Goal: Information Seeking & Learning: Learn about a topic

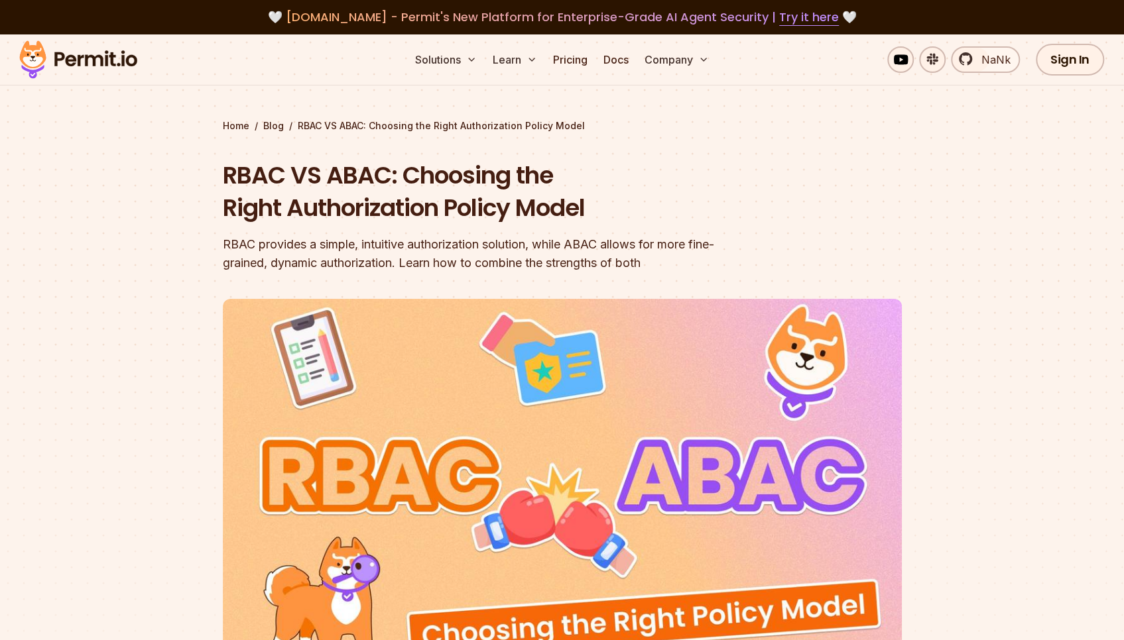
click at [740, 258] on header "RBAC VS ABAC: Choosing the Right Authorization Policy Model RBAC provides a sim…" at bounding box center [562, 455] width 679 height 593
drag, startPoint x: 705, startPoint y: 256, endPoint x: 768, endPoint y: 259, distance: 62.4
click at [768, 259] on header "RBAC VS ABAC: Choosing the Right Authorization Policy Model RBAC provides a sim…" at bounding box center [562, 455] width 679 height 593
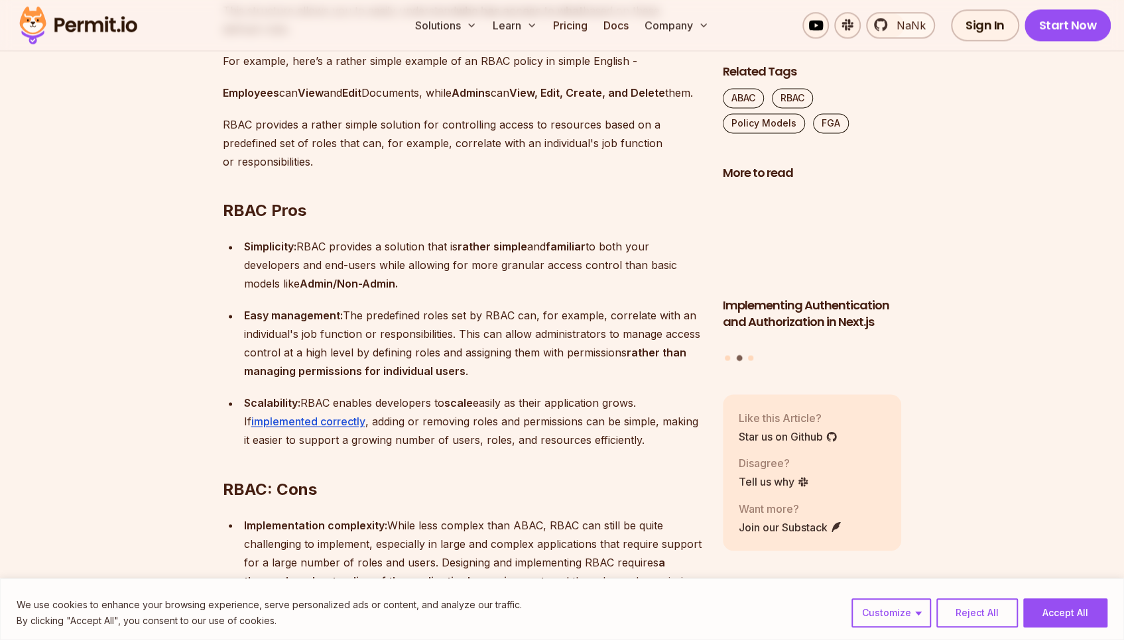
scroll to position [1525, 0]
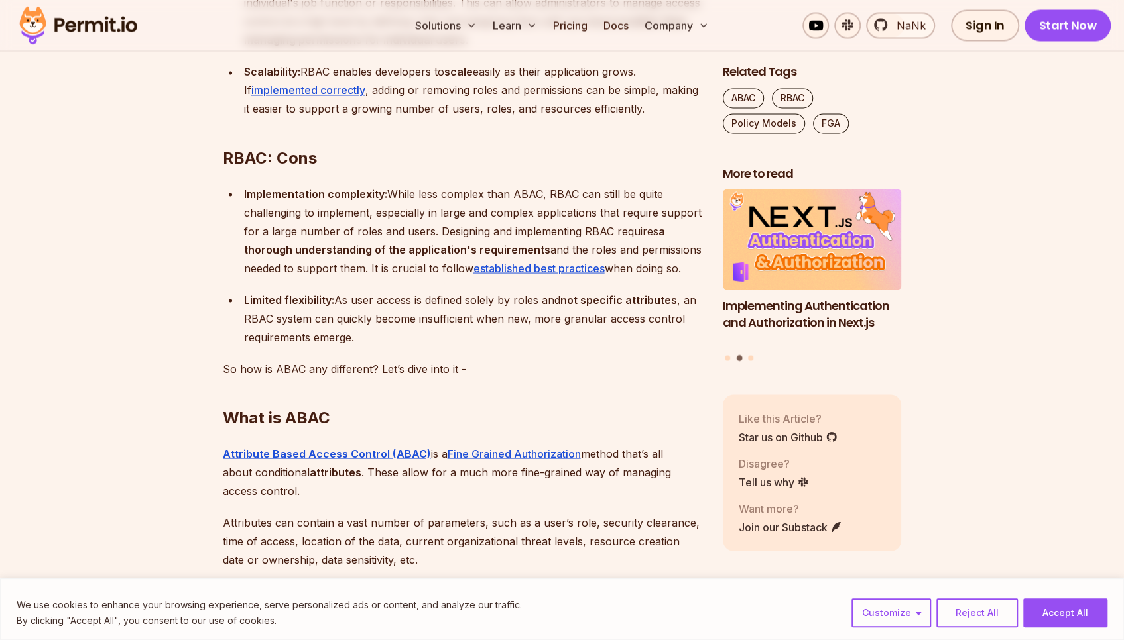
click at [268, 200] on strong "Implementation complexity:" at bounding box center [315, 193] width 143 height 13
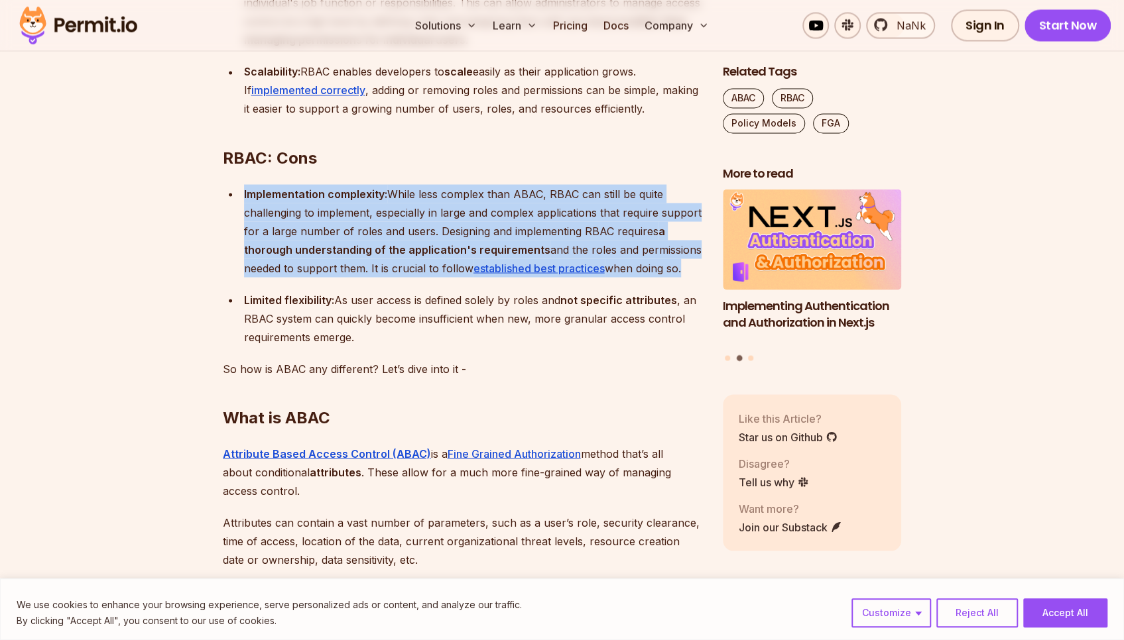
click at [268, 200] on strong "Implementation complexity:" at bounding box center [315, 193] width 143 height 13
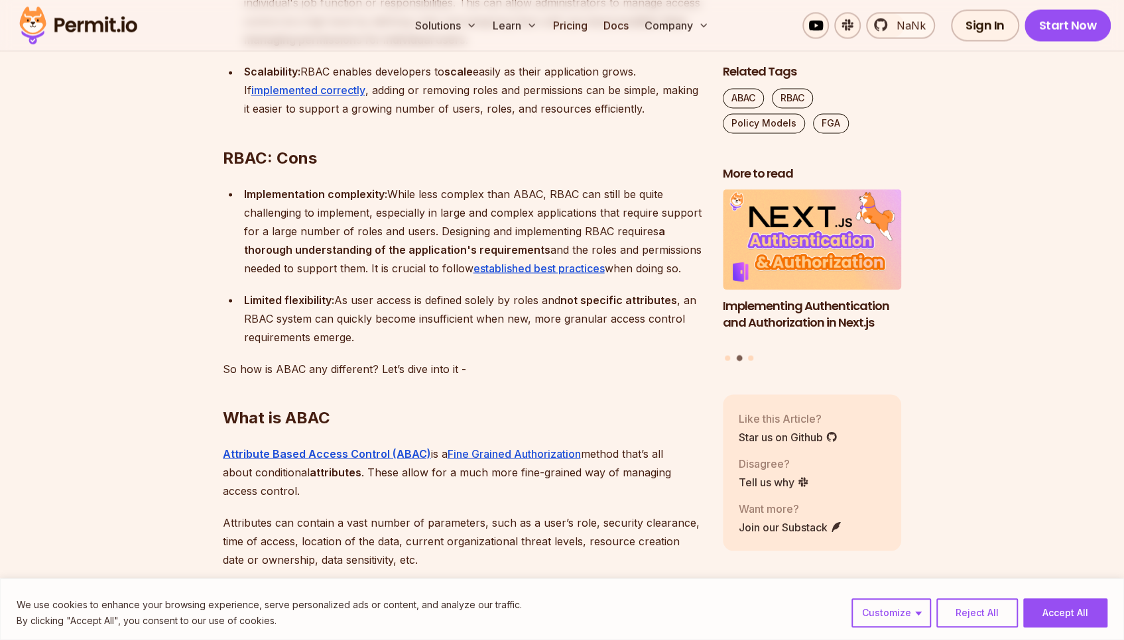
click at [538, 382] on h2 "What is ABAC" at bounding box center [462, 391] width 479 height 74
click at [370, 241] on div "Implementation complexity: While less complex than ABAC, RBAC can still be quit…" at bounding box center [472, 230] width 457 height 93
click at [369, 241] on div "Implementation complexity: While less complex than ABAC, RBAC can still be quit…" at bounding box center [472, 230] width 457 height 93
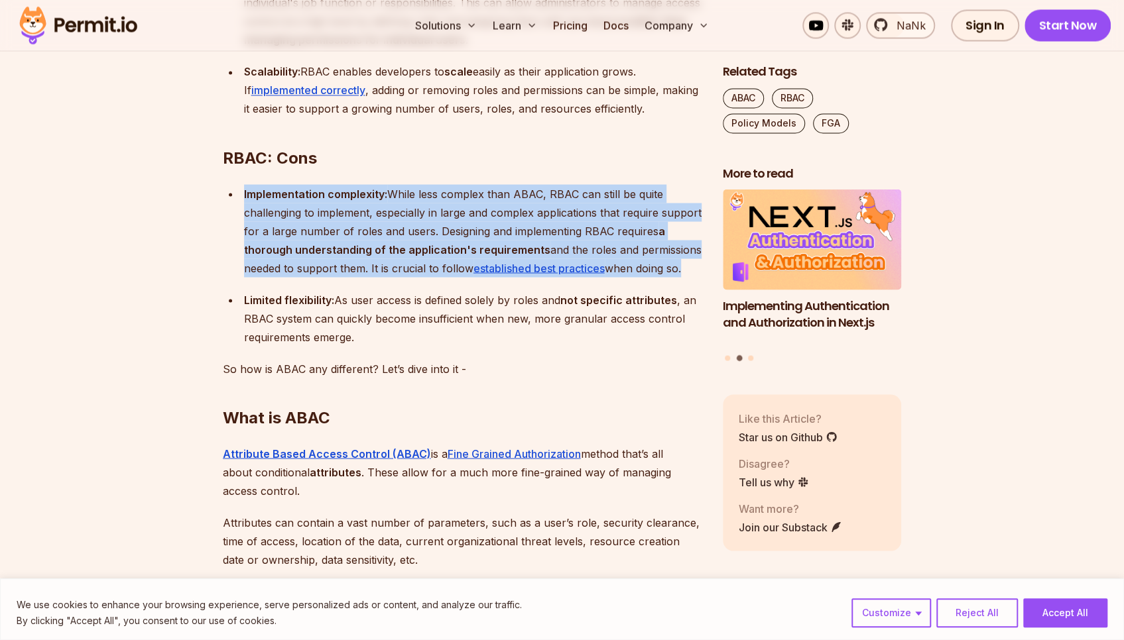
click at [369, 241] on div "Implementation complexity: While less complex than ABAC, RBAC can still be quit…" at bounding box center [472, 230] width 457 height 93
click at [288, 200] on strong "Implementation complexity:" at bounding box center [315, 193] width 143 height 13
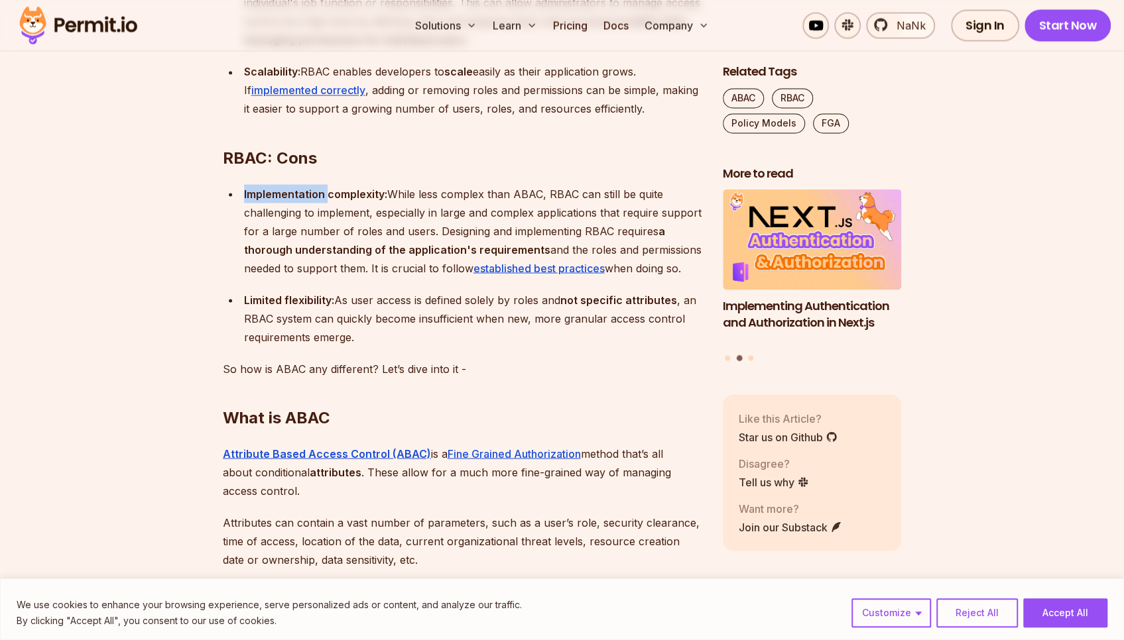
click at [288, 200] on strong "Implementation complexity:" at bounding box center [315, 193] width 143 height 13
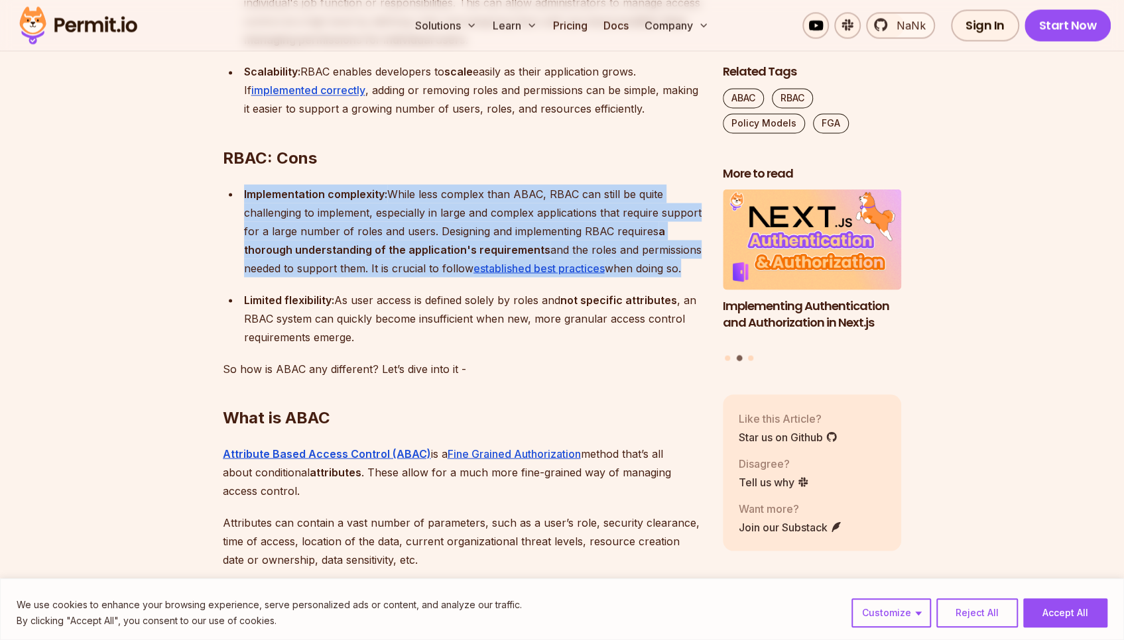
click at [288, 200] on strong "Implementation complexity:" at bounding box center [315, 193] width 143 height 13
click at [331, 241] on div "Implementation complexity: While less complex than ABAC, RBAC can still be quit…" at bounding box center [472, 230] width 457 height 93
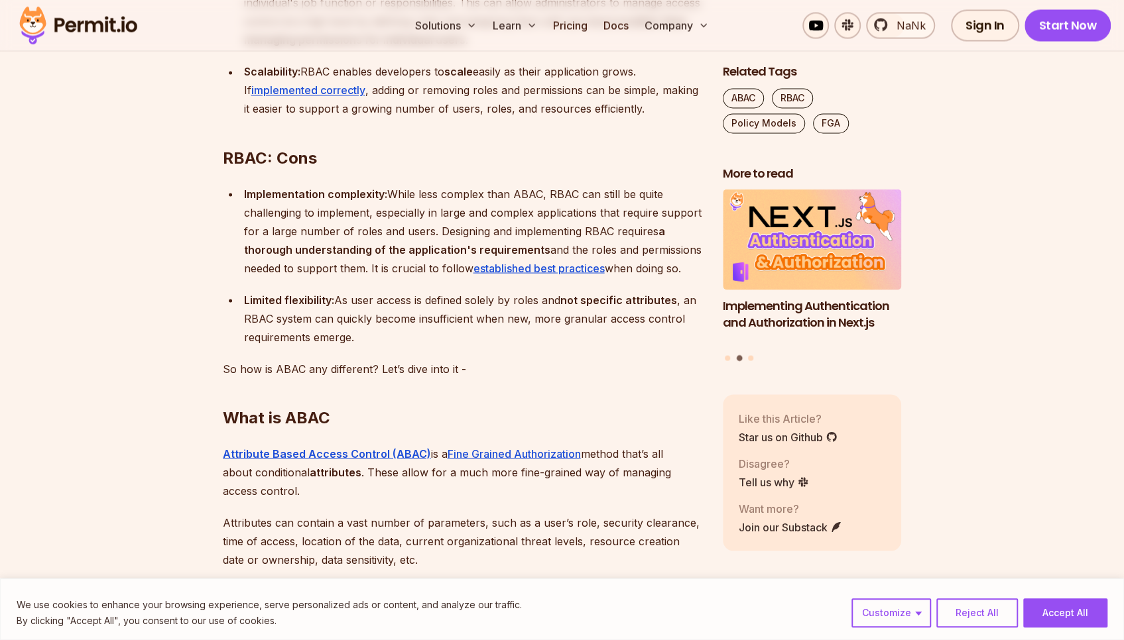
click at [261, 200] on strong "Implementation complexity:" at bounding box center [315, 193] width 143 height 13
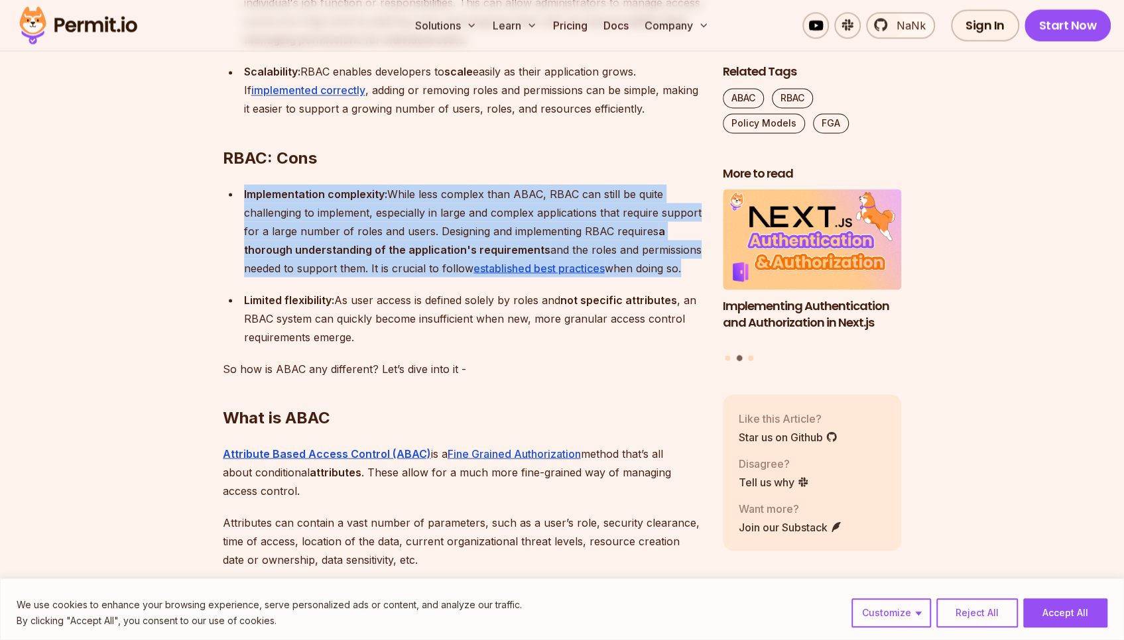
click at [261, 200] on strong "Implementation complexity:" at bounding box center [315, 193] width 143 height 13
click at [457, 230] on div "Implementation complexity: While less complex than ABAC, RBAC can still be quit…" at bounding box center [472, 230] width 457 height 93
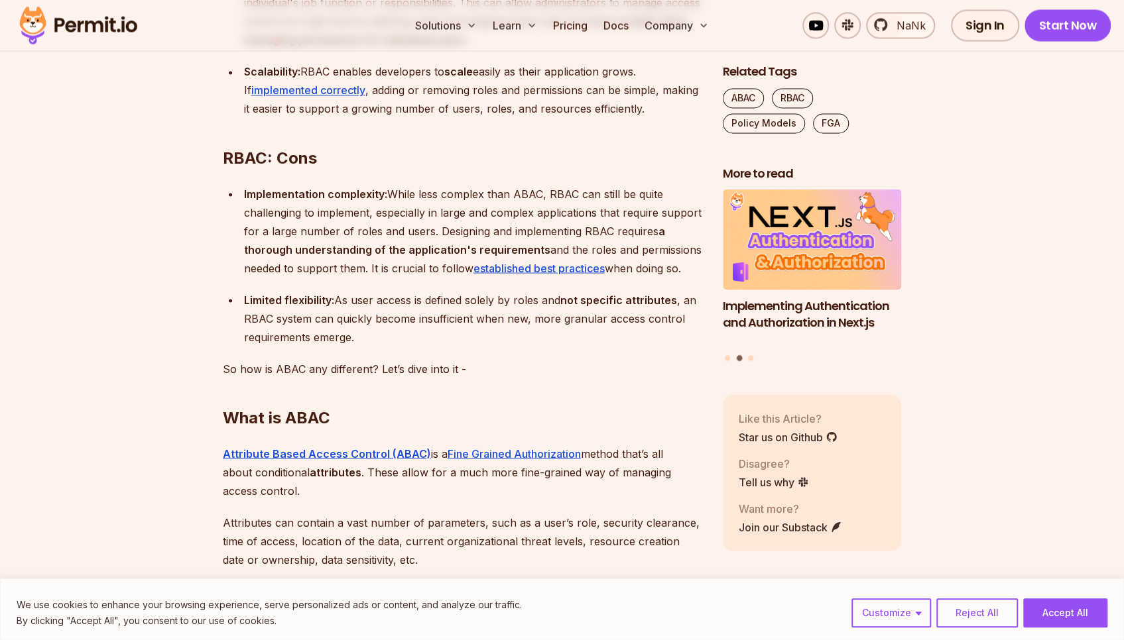
click at [254, 200] on strong "Implementation complexity:" at bounding box center [315, 193] width 143 height 13
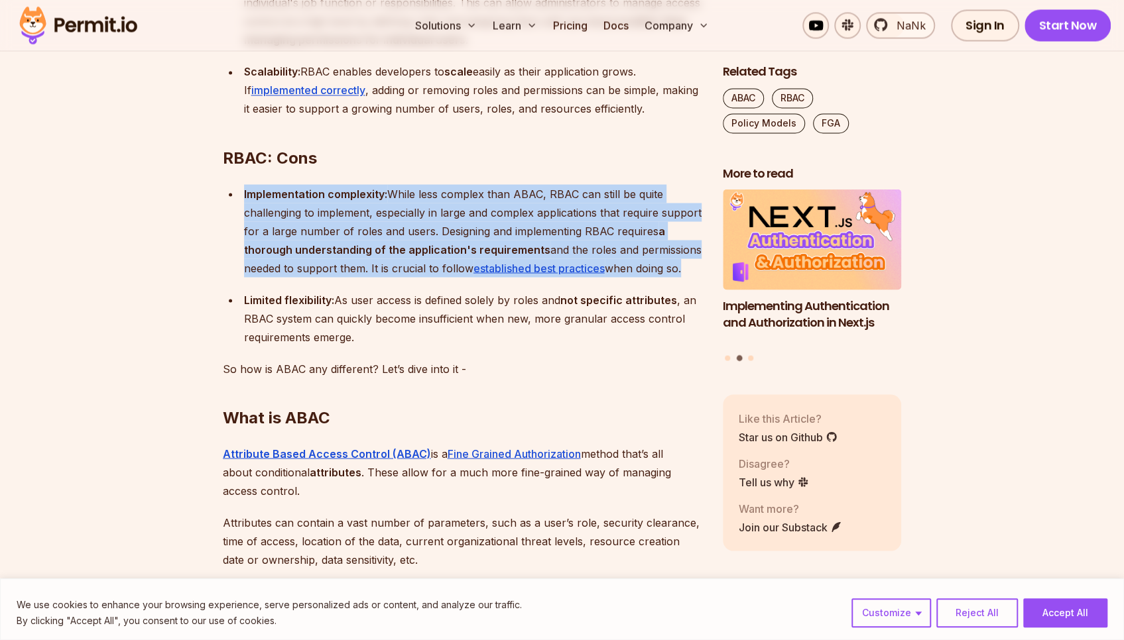
click at [254, 200] on strong "Implementation complexity:" at bounding box center [315, 193] width 143 height 13
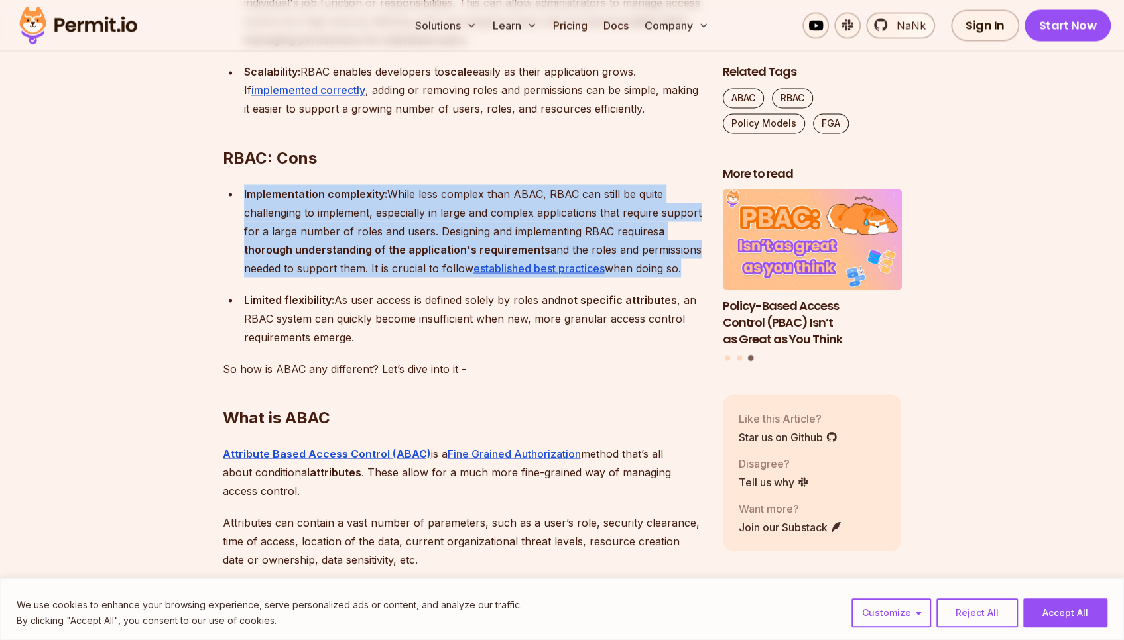
click at [252, 200] on strong "Implementation complexity:" at bounding box center [315, 193] width 143 height 13
drag, startPoint x: 252, startPoint y: 207, endPoint x: 701, endPoint y: 304, distance: 459.7
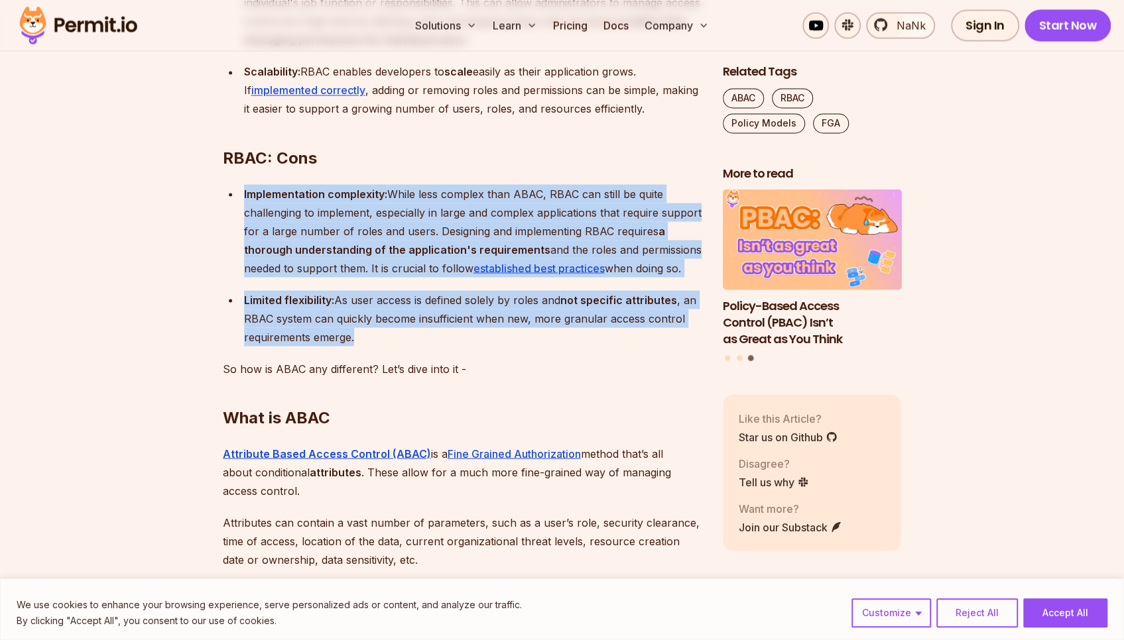
drag, startPoint x: 467, startPoint y: 361, endPoint x: 181, endPoint y: 266, distance: 301.0
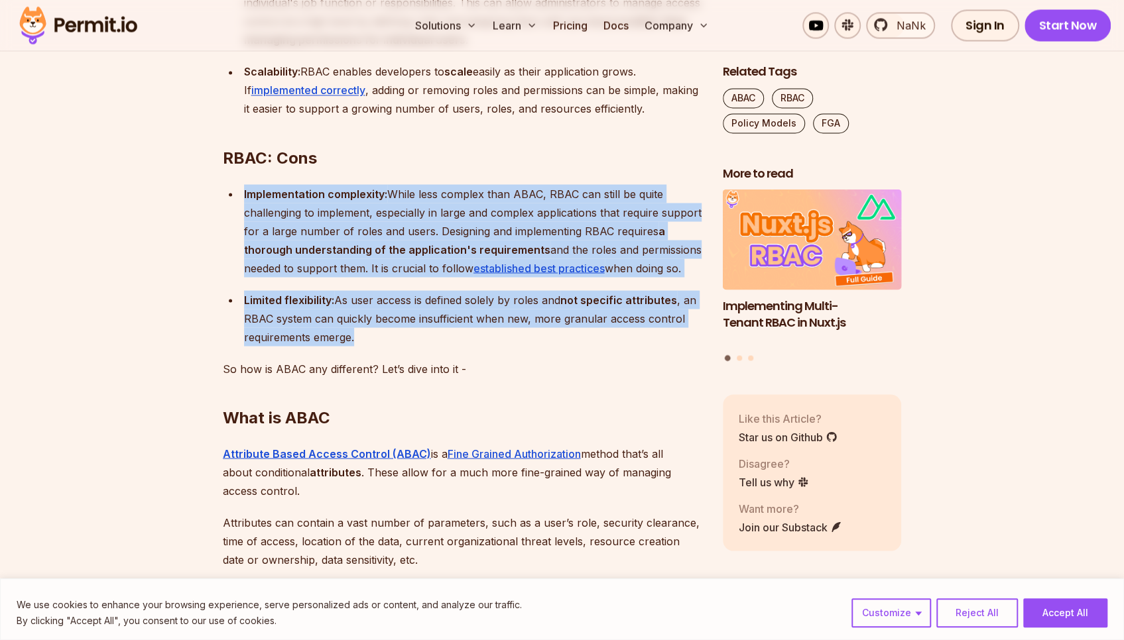
drag, startPoint x: 545, startPoint y: 353, endPoint x: 46, endPoint y: 203, distance: 520.7
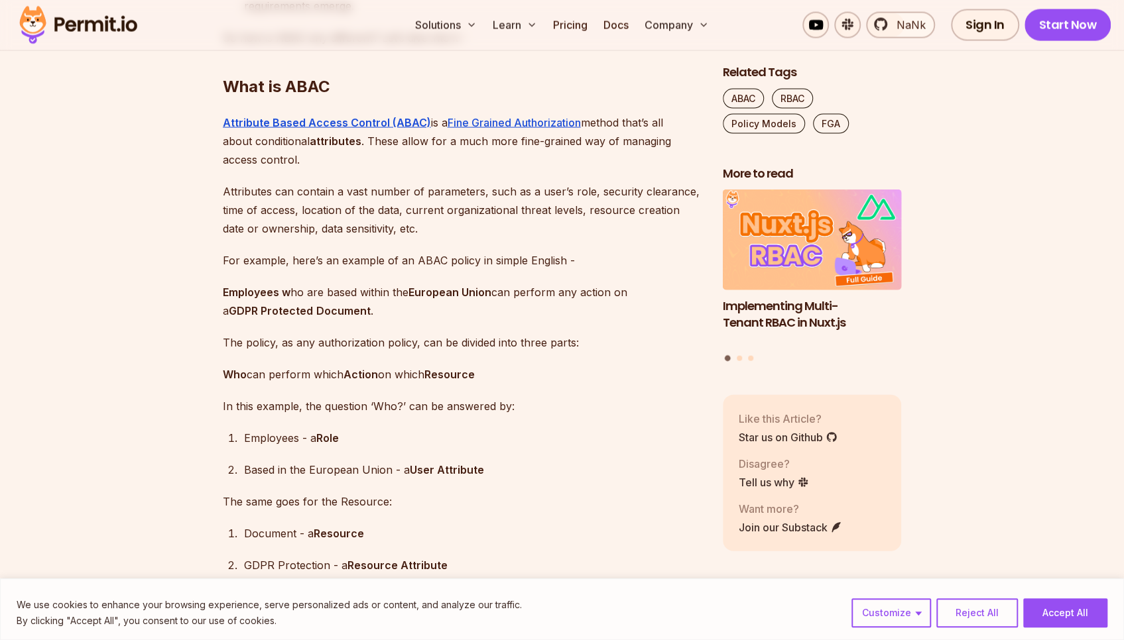
scroll to position [1856, 0]
drag, startPoint x: 467, startPoint y: 166, endPoint x: 335, endPoint y: 174, distance: 132.8
click at [325, 168] on p "Attribute Based Access Control (ABAC) is a Fine Grained Authorization method th…" at bounding box center [462, 141] width 479 height 56
click at [375, 168] on p "Attribute Based Access Control (ABAC) is a Fine Grained Authorization method th…" at bounding box center [462, 141] width 479 height 56
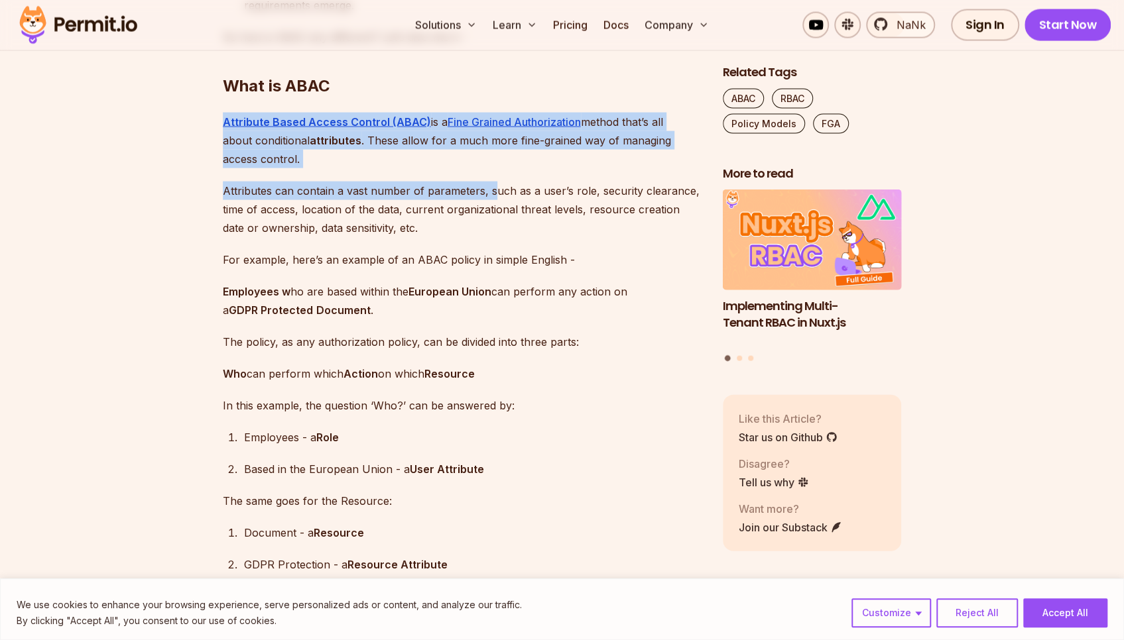
drag, startPoint x: 490, startPoint y: 185, endPoint x: 113, endPoint y: 128, distance: 381.5
click at [358, 168] on p "Attribute Based Access Control (ABAC) is a Fine Grained Authorization method th…" at bounding box center [462, 141] width 479 height 56
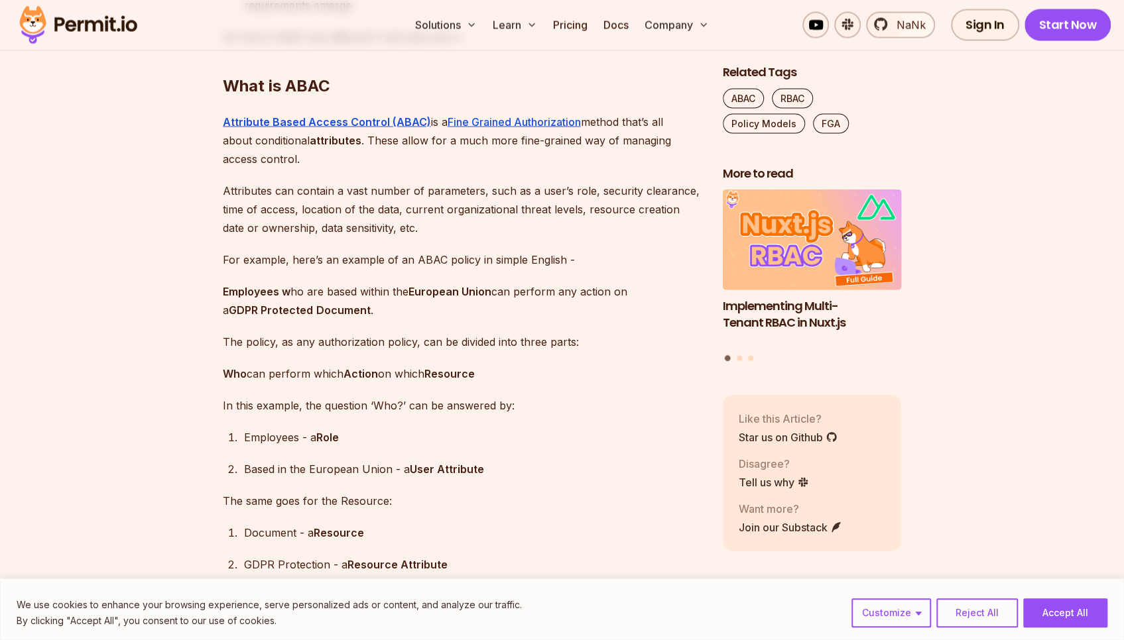
click at [236, 213] on p "Attributes can contain a vast number of parameters, such as a user’s role, secu…" at bounding box center [462, 210] width 479 height 56
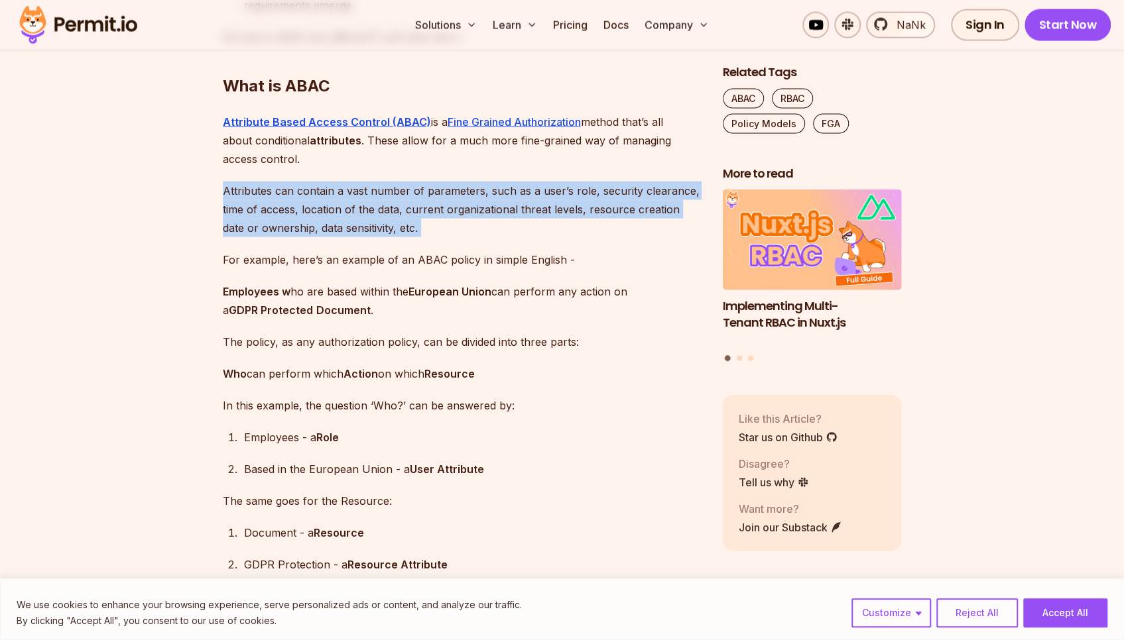
click at [236, 213] on p "Attributes can contain a vast number of parameters, such as a user’s role, secu…" at bounding box center [462, 210] width 479 height 56
click at [440, 222] on p "Attributes can contain a vast number of parameters, such as a user’s role, secu…" at bounding box center [462, 210] width 479 height 56
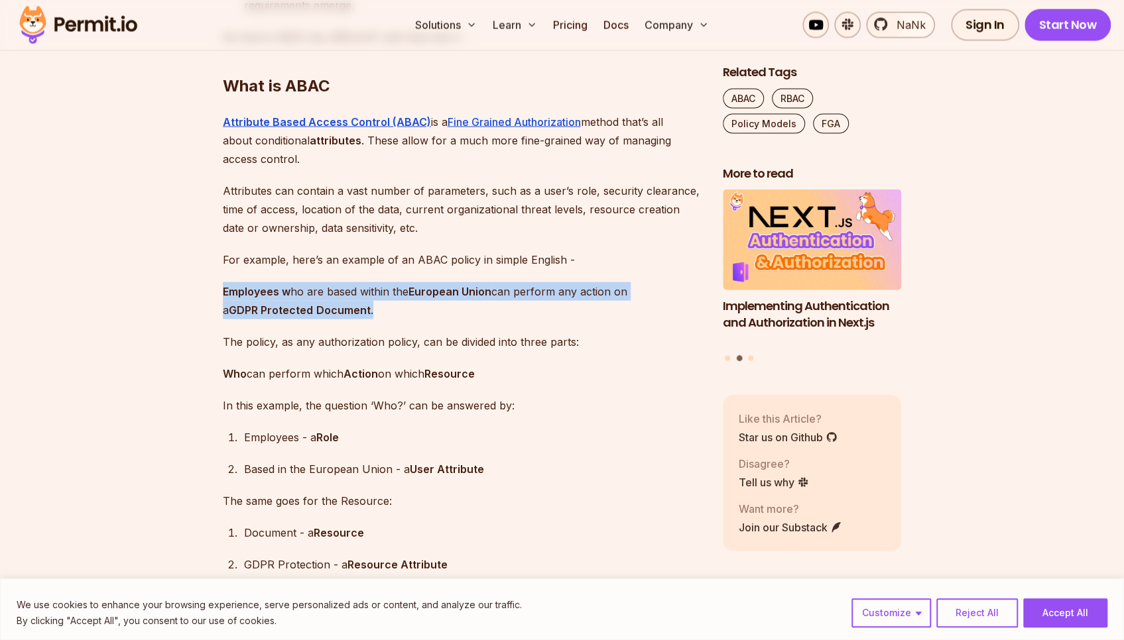
drag, startPoint x: 436, startPoint y: 326, endPoint x: 175, endPoint y: 299, distance: 262.6
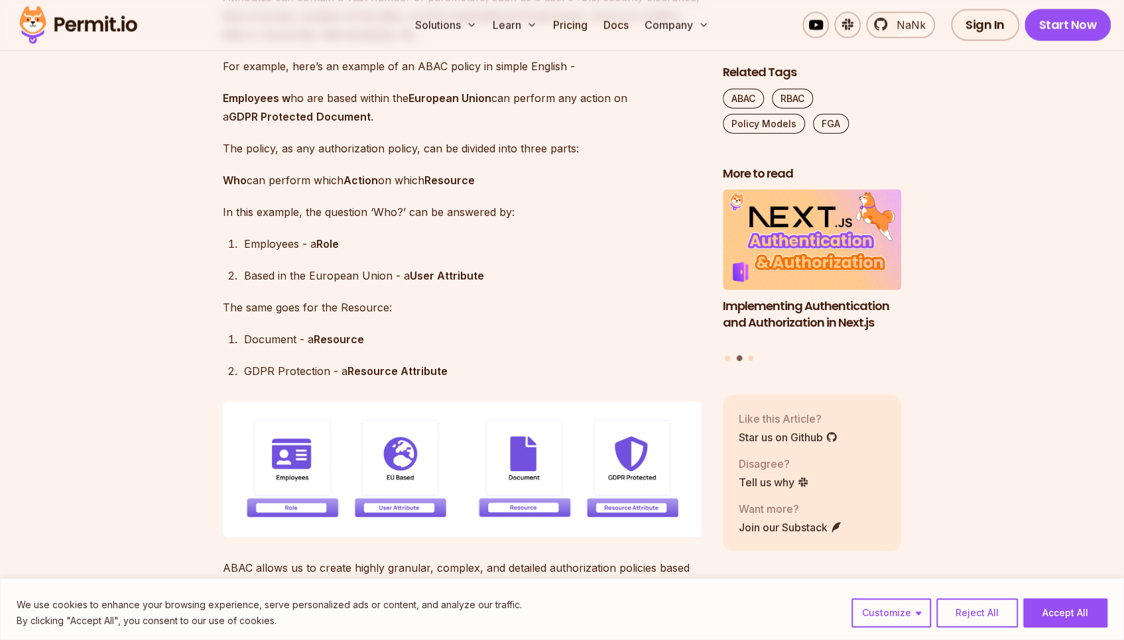
scroll to position [2055, 0]
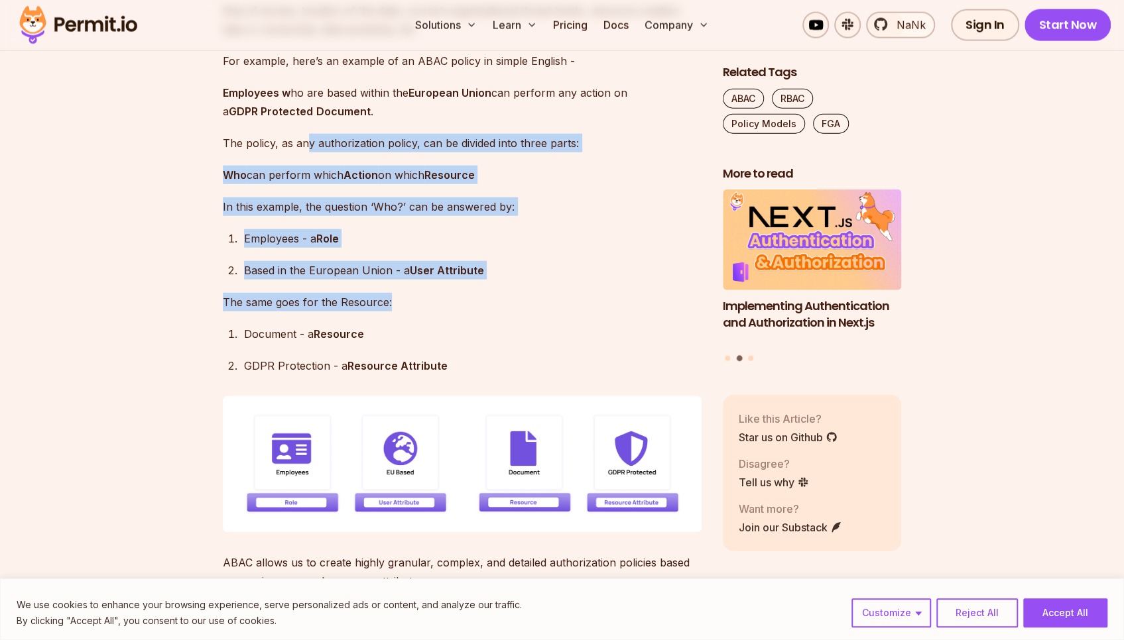
drag, startPoint x: 374, startPoint y: 241, endPoint x: 459, endPoint y: 345, distance: 134.3
click at [554, 343] on div "Document - a Resource" at bounding box center [472, 334] width 457 height 19
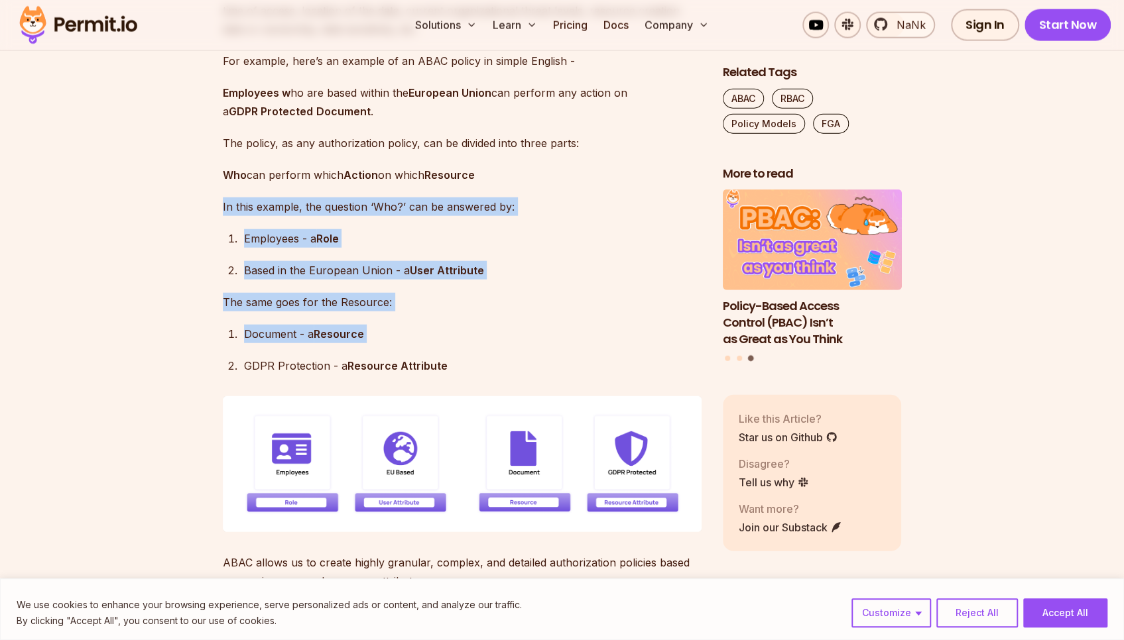
drag, startPoint x: 467, startPoint y: 343, endPoint x: 1, endPoint y: 203, distance: 486.5
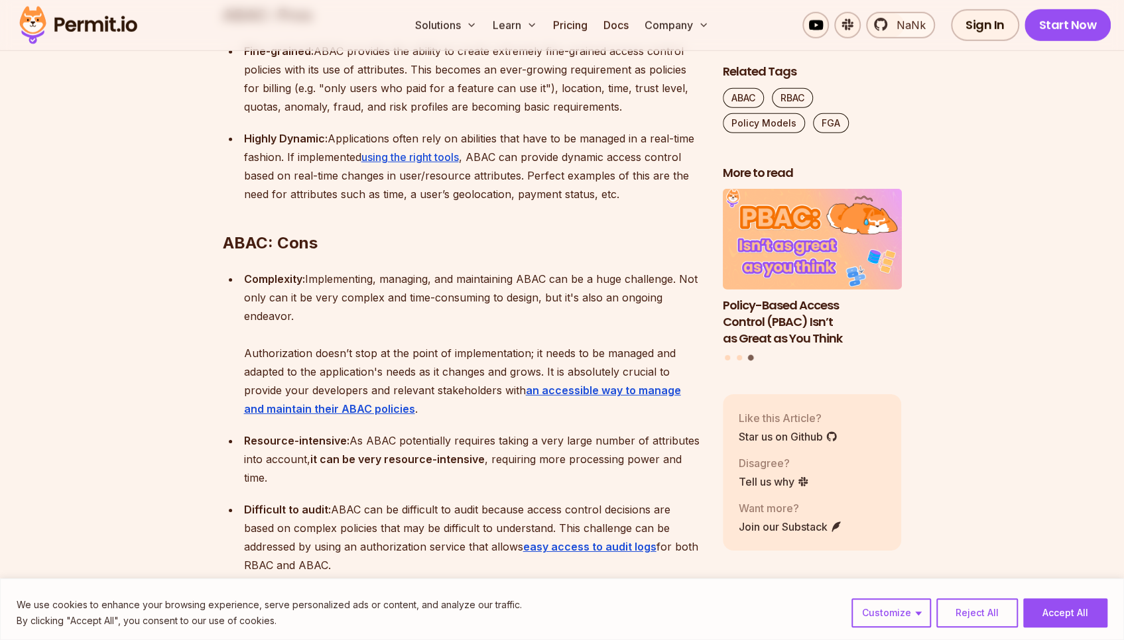
scroll to position [2718, 0]
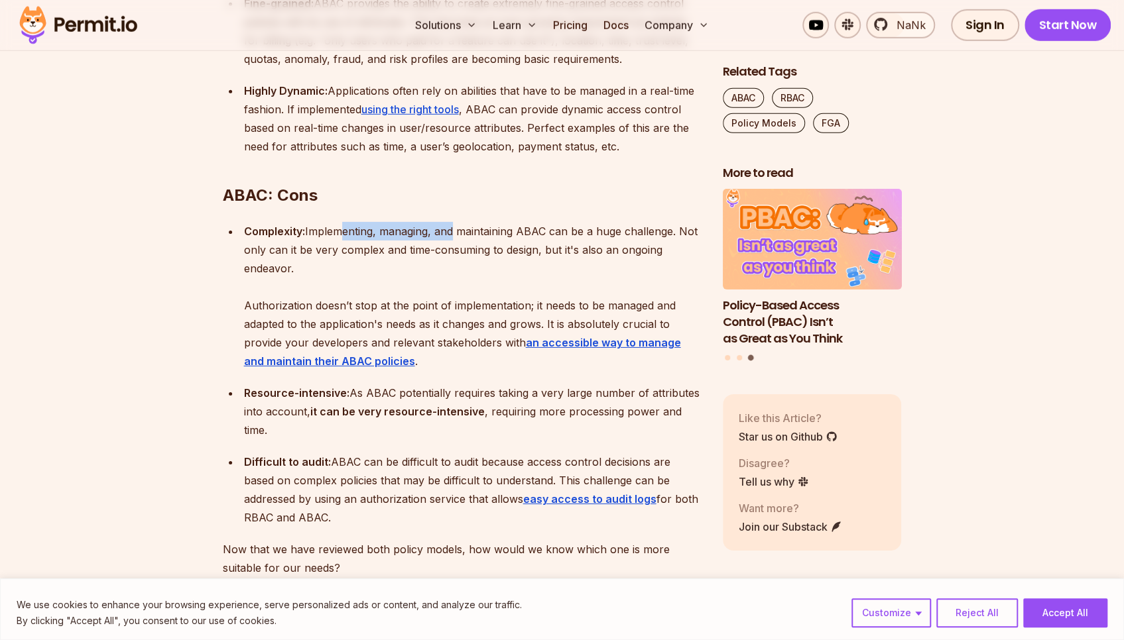
drag, startPoint x: 338, startPoint y: 247, endPoint x: 603, endPoint y: 263, distance: 265.6
click at [571, 259] on div "Complexity: Implementing, managing, and maintaining ABAC can be a huge challeng…" at bounding box center [472, 296] width 457 height 148
click at [616, 272] on div "Complexity: Implementing, managing, and maintaining ABAC can be a huge challeng…" at bounding box center [472, 296] width 457 height 148
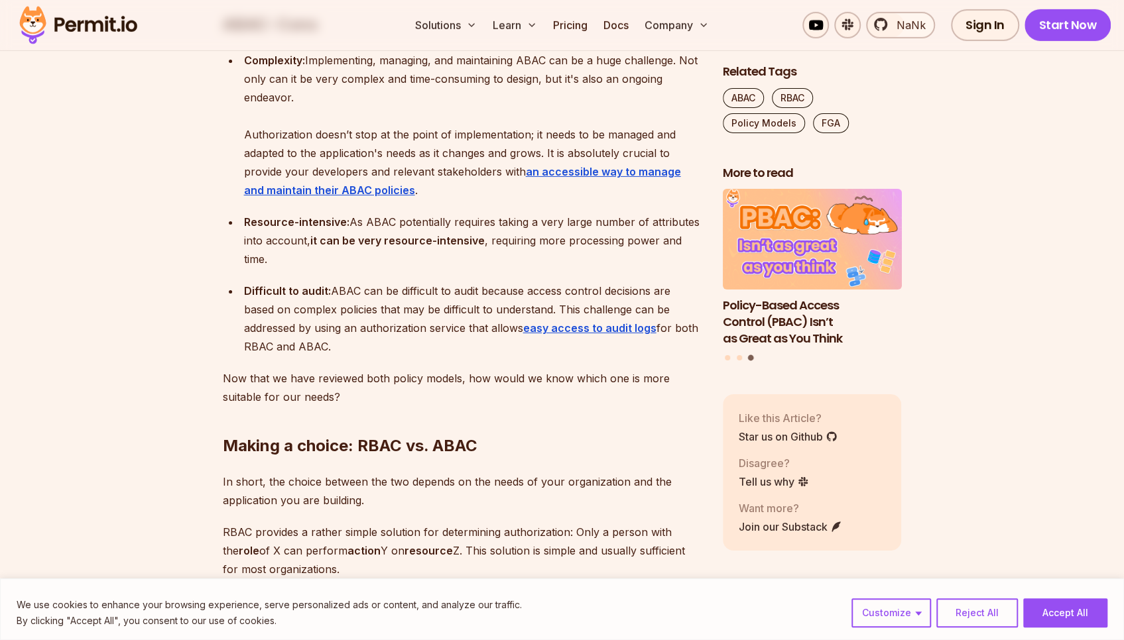
scroll to position [3049, 0]
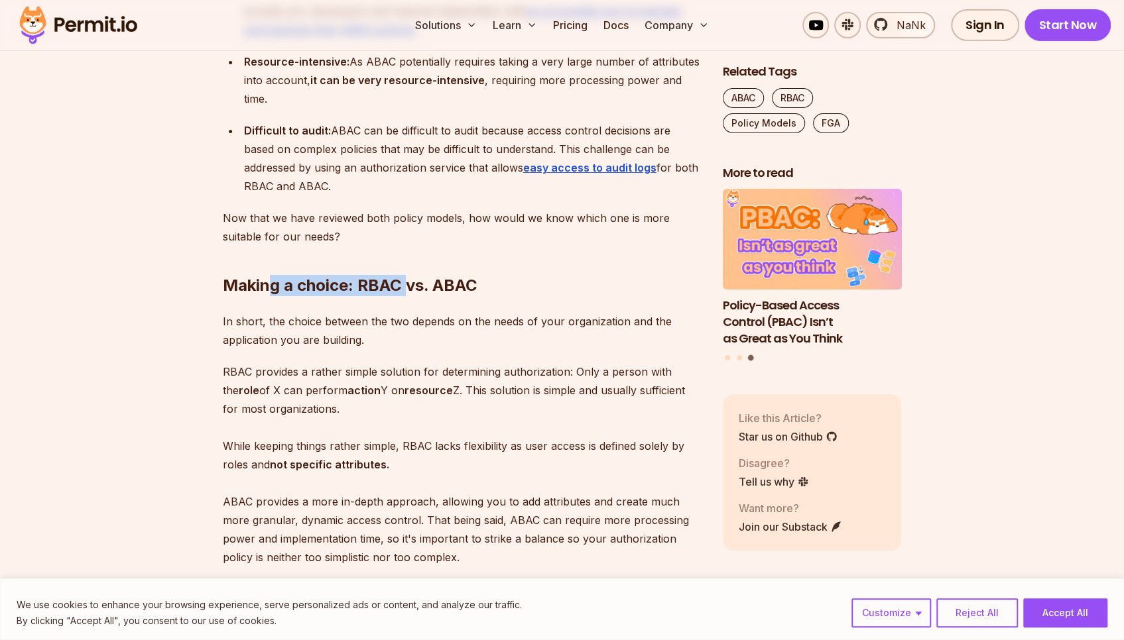
drag, startPoint x: 266, startPoint y: 300, endPoint x: 498, endPoint y: 310, distance: 232.2
click at [464, 296] on h2 "Making a choice: RBAC vs. ABAC" at bounding box center [462, 259] width 479 height 74
click at [535, 296] on h2 "Making a choice: RBAC vs. ABAC" at bounding box center [462, 259] width 479 height 74
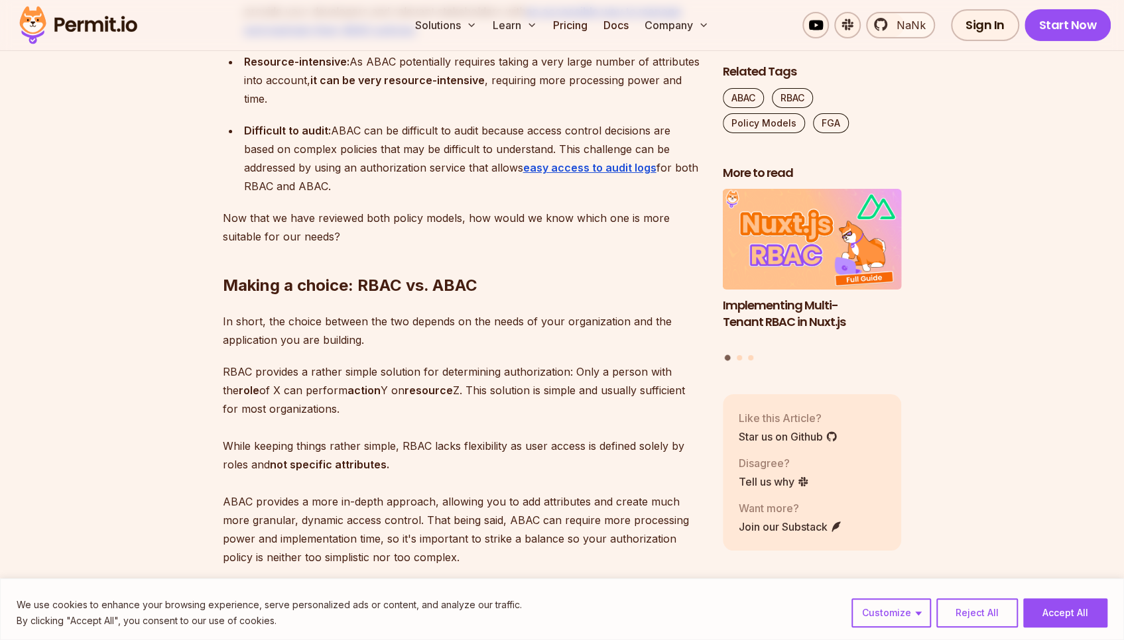
click at [239, 397] on strong "role" at bounding box center [249, 390] width 21 height 13
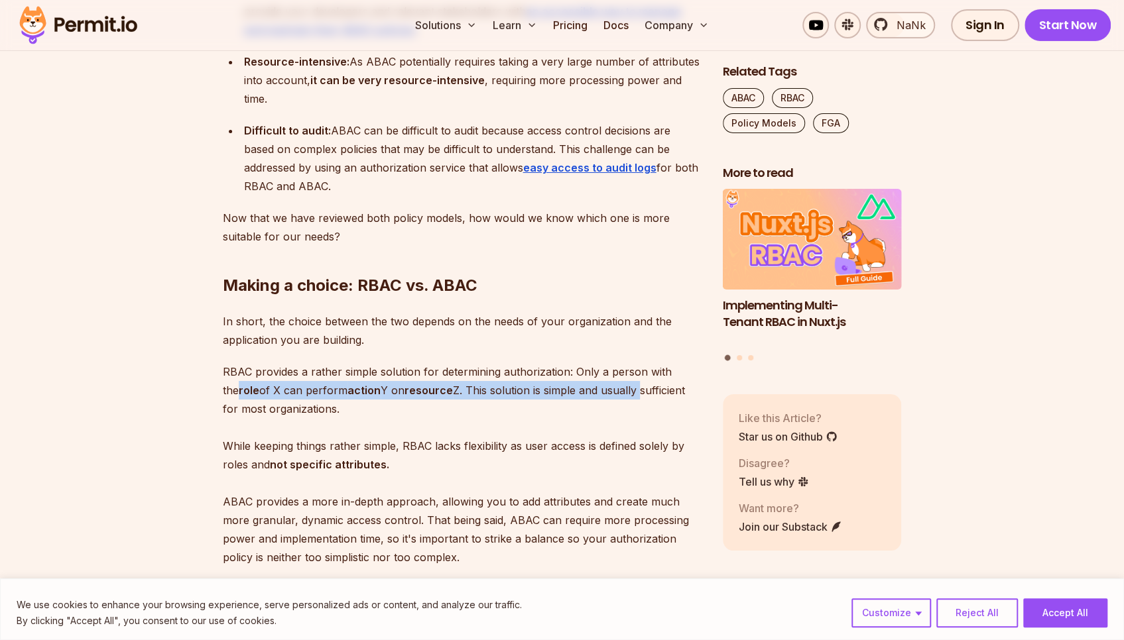
drag, startPoint x: 225, startPoint y: 406, endPoint x: 703, endPoint y: 418, distance: 478.1
click at [646, 416] on p "RBAC provides a rather simple solution for determining authorization: Only a pe…" at bounding box center [462, 465] width 479 height 204
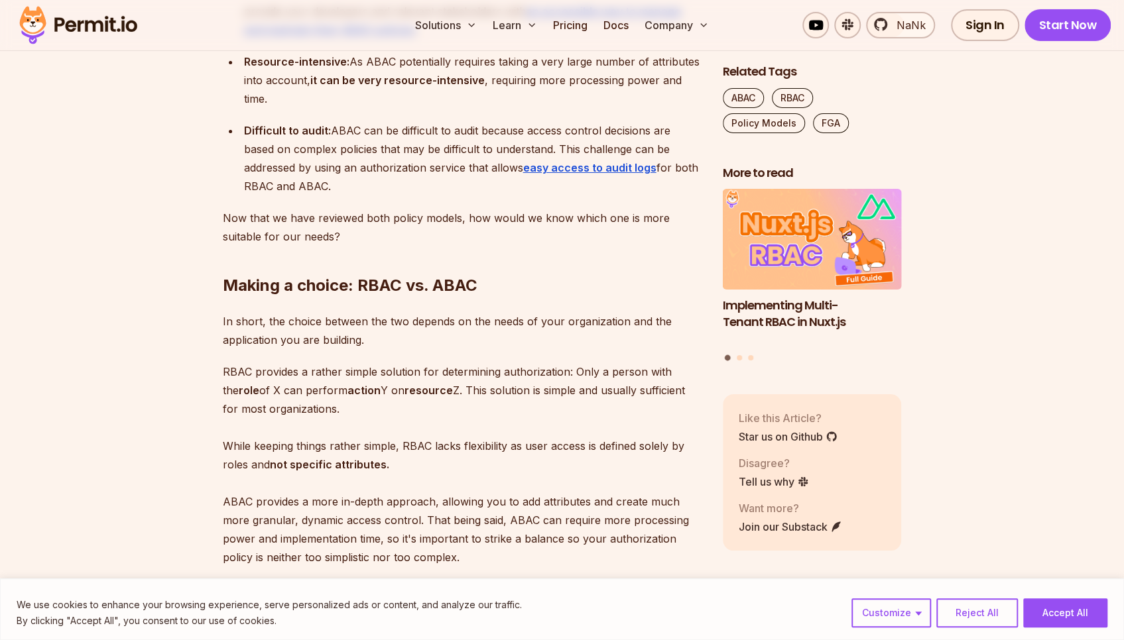
click at [486, 436] on p "RBAC provides a rather simple solution for determining authorization: Only a pe…" at bounding box center [462, 465] width 479 height 204
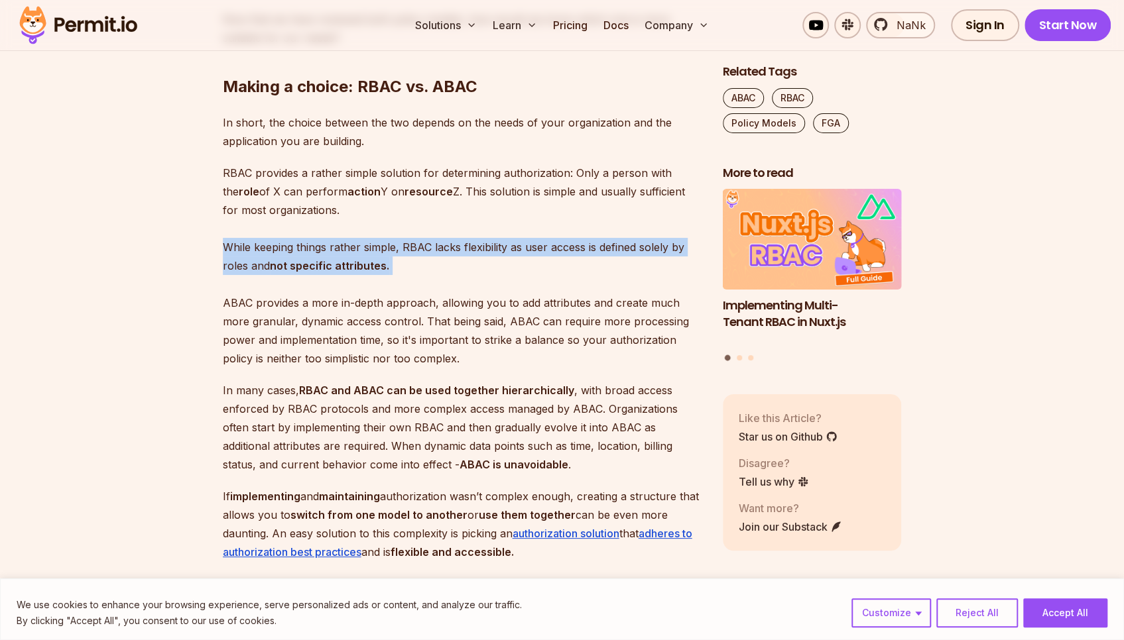
click at [382, 272] on strong "not specific attributes." at bounding box center [329, 265] width 119 height 13
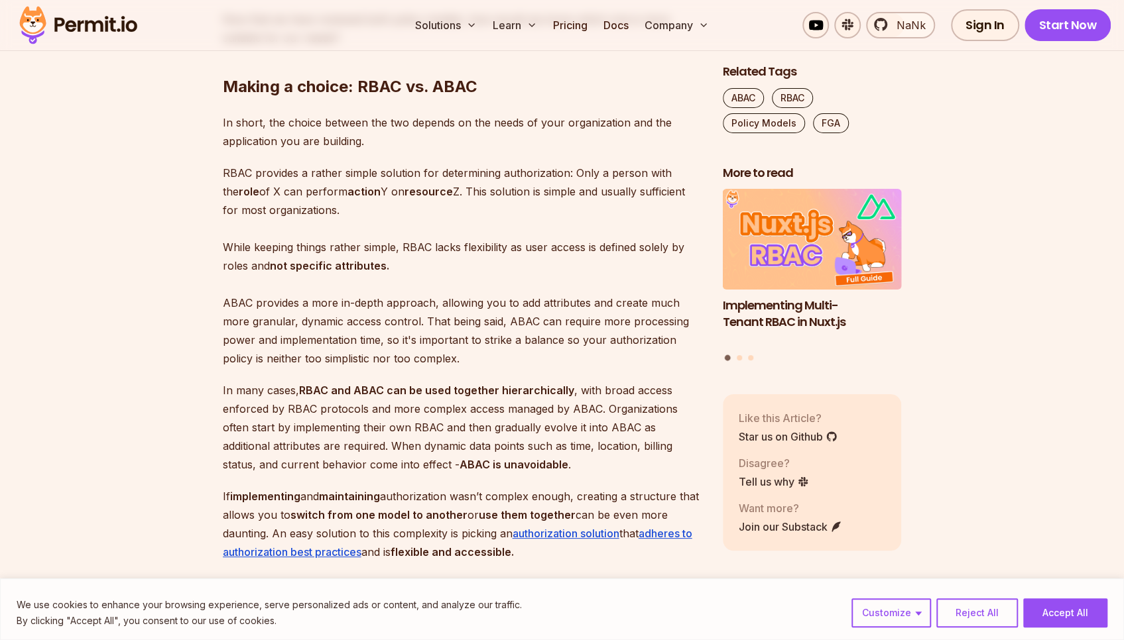
drag, startPoint x: 471, startPoint y: 294, endPoint x: 534, endPoint y: 304, distance: 63.2
click at [534, 304] on p "RBAC provides a rather simple solution for determining authorization: Only a pe…" at bounding box center [462, 266] width 479 height 204
click at [467, 300] on p "RBAC provides a rather simple solution for determining authorization: Only a pe…" at bounding box center [462, 266] width 479 height 204
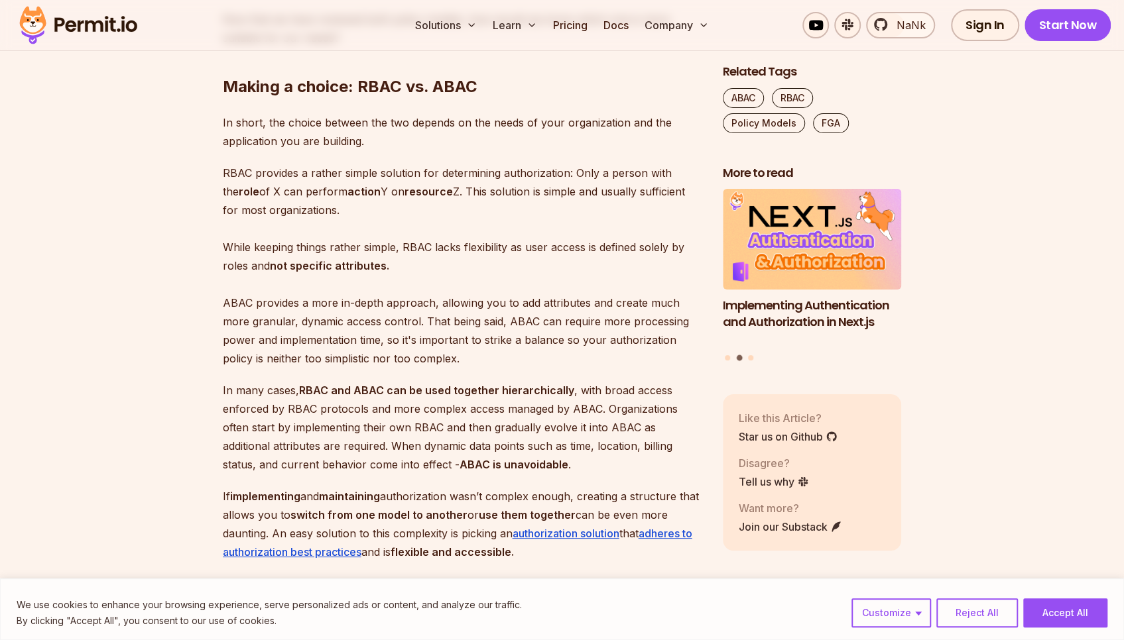
click at [401, 263] on p "RBAC provides a rather simple solution for determining authorization: Only a pe…" at bounding box center [462, 266] width 479 height 204
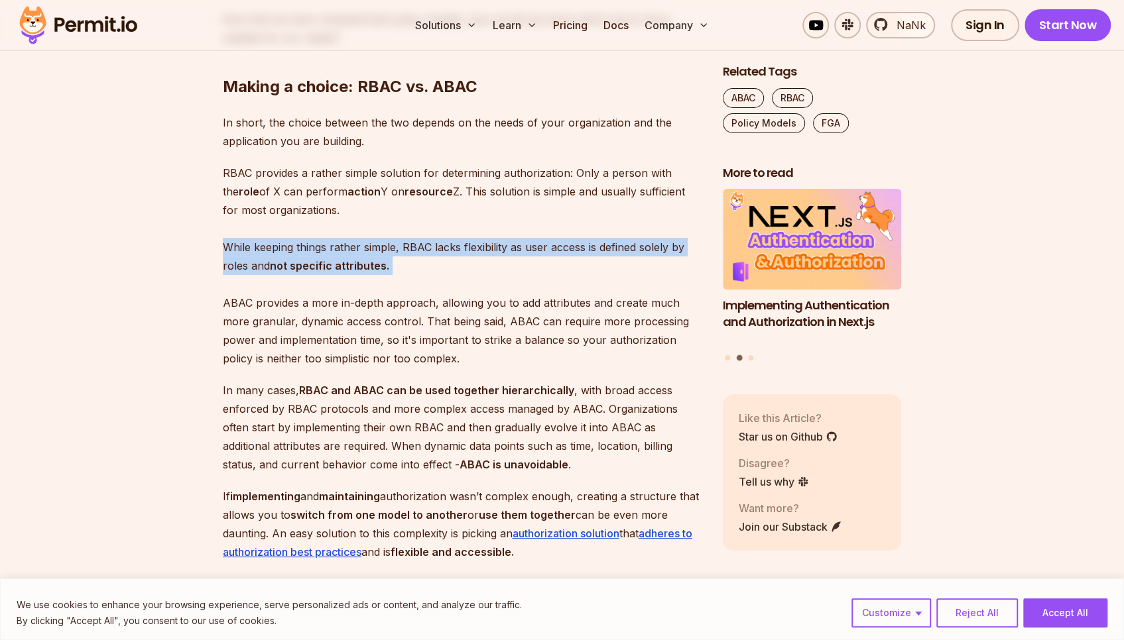
click at [401, 263] on p "RBAC provides a rather simple solution for determining authorization: Only a pe…" at bounding box center [462, 266] width 479 height 204
click at [606, 268] on p "RBAC provides a rather simple solution for determining authorization: Only a pe…" at bounding box center [462, 266] width 479 height 204
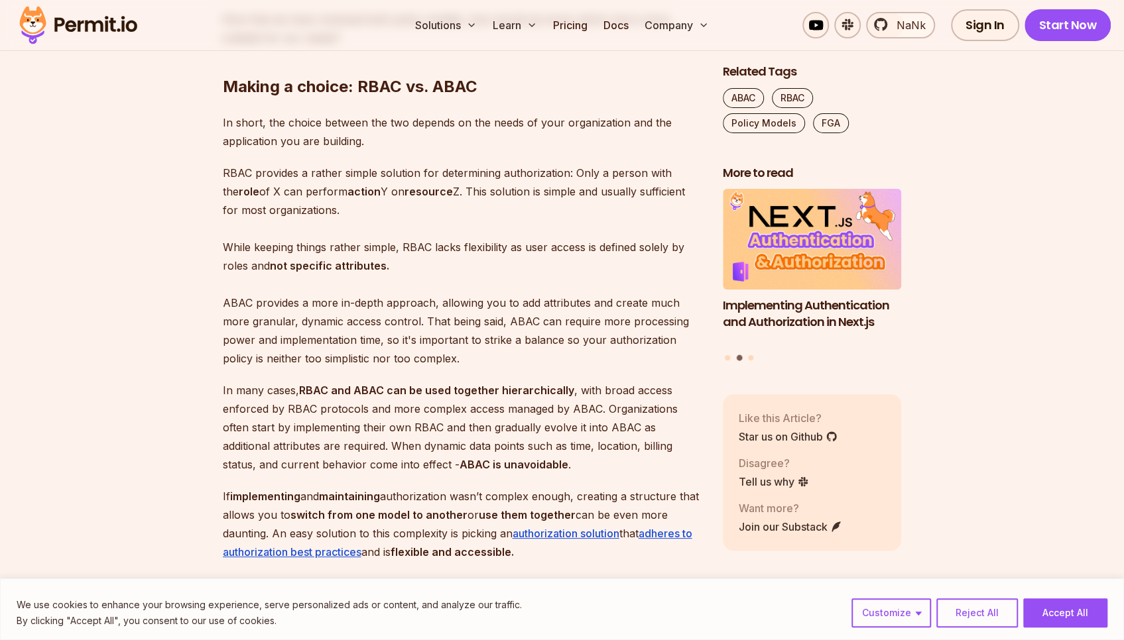
drag, startPoint x: 500, startPoint y: 280, endPoint x: 587, endPoint y: 283, distance: 86.2
click at [587, 283] on p "RBAC provides a rather simple solution for determining authorization: Only a pe…" at bounding box center [462, 266] width 479 height 204
click at [609, 284] on p "RBAC provides a rather simple solution for determining authorization: Only a pe…" at bounding box center [462, 266] width 479 height 204
click at [643, 261] on p "RBAC provides a rather simple solution for determining authorization: Only a pe…" at bounding box center [462, 266] width 479 height 204
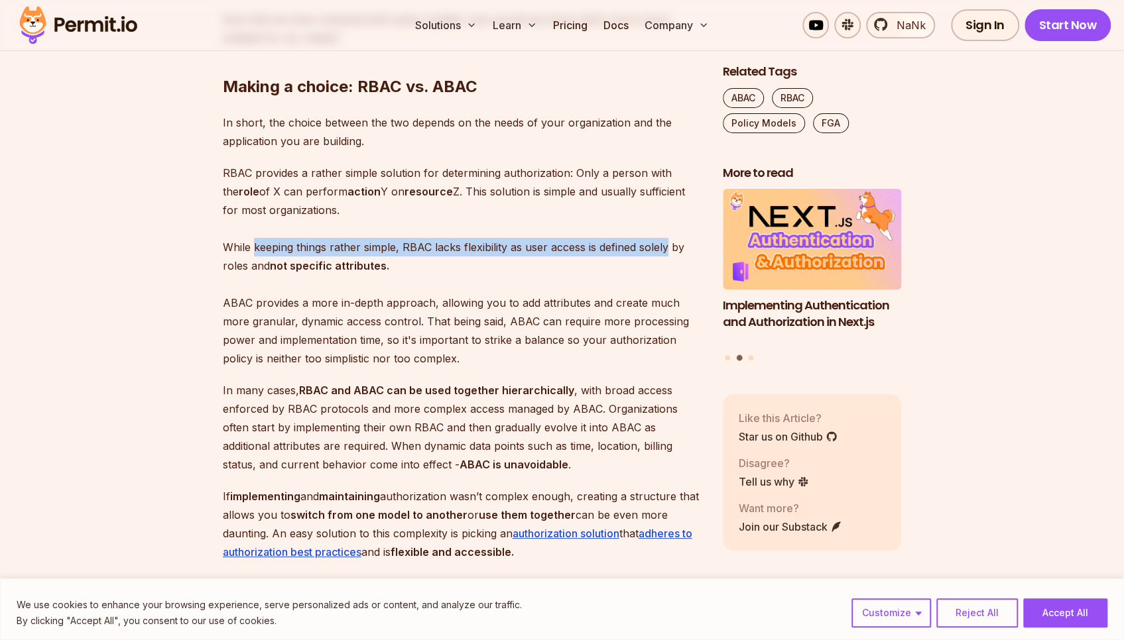
drag, startPoint x: 643, startPoint y: 261, endPoint x: 256, endPoint y: 274, distance: 387.3
click at [256, 274] on p "RBAC provides a rather simple solution for determining authorization: Only a pe…" at bounding box center [462, 266] width 479 height 204
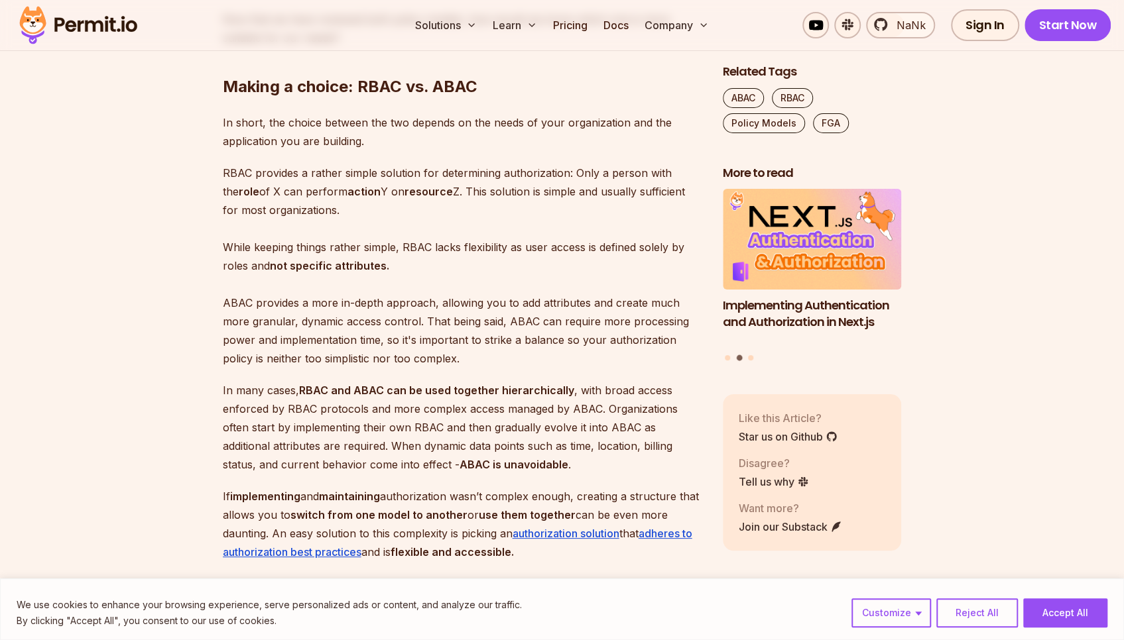
click at [264, 283] on p "RBAC provides a rather simple solution for determining authorization: Only a pe…" at bounding box center [462, 266] width 479 height 204
click at [504, 290] on p "RBAC provides a rather simple solution for determining authorization: Only a pe…" at bounding box center [462, 266] width 479 height 204
click at [255, 323] on p "RBAC provides a rather simple solution for determining authorization: Only a pe…" at bounding box center [462, 266] width 479 height 204
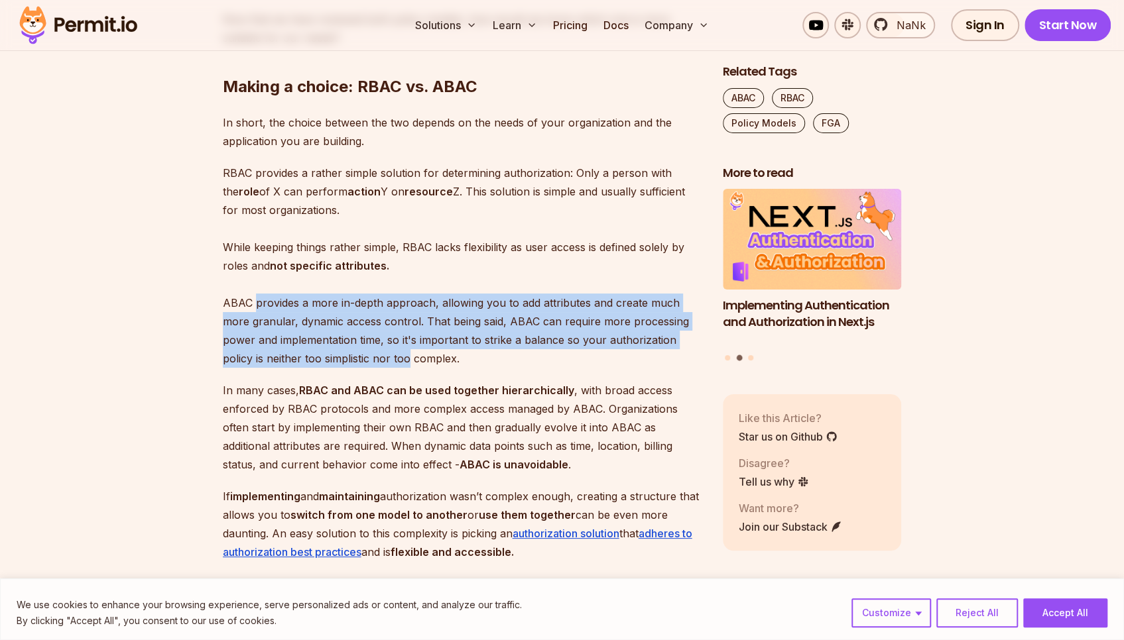
drag, startPoint x: 255, startPoint y: 323, endPoint x: 355, endPoint y: 381, distance: 115.8
click at [355, 368] on p "RBAC provides a rather simple solution for determining authorization: Only a pe…" at bounding box center [462, 266] width 479 height 204
click at [353, 368] on p "RBAC provides a rather simple solution for determining authorization: Only a pe…" at bounding box center [462, 266] width 479 height 204
drag, startPoint x: 353, startPoint y: 381, endPoint x: 288, endPoint y: 329, distance: 83.0
click at [288, 329] on p "RBAC provides a rather simple solution for determining authorization: Only a pe…" at bounding box center [462, 266] width 479 height 204
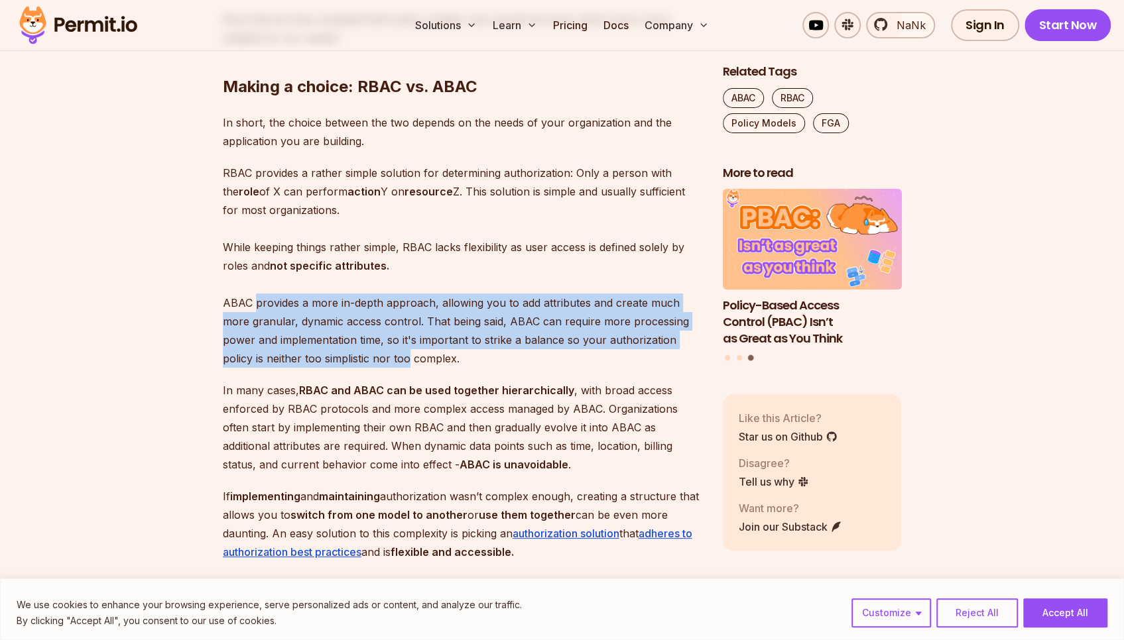
click at [286, 328] on p "RBAC provides a rather simple solution for determining authorization: Only a pe…" at bounding box center [462, 266] width 479 height 204
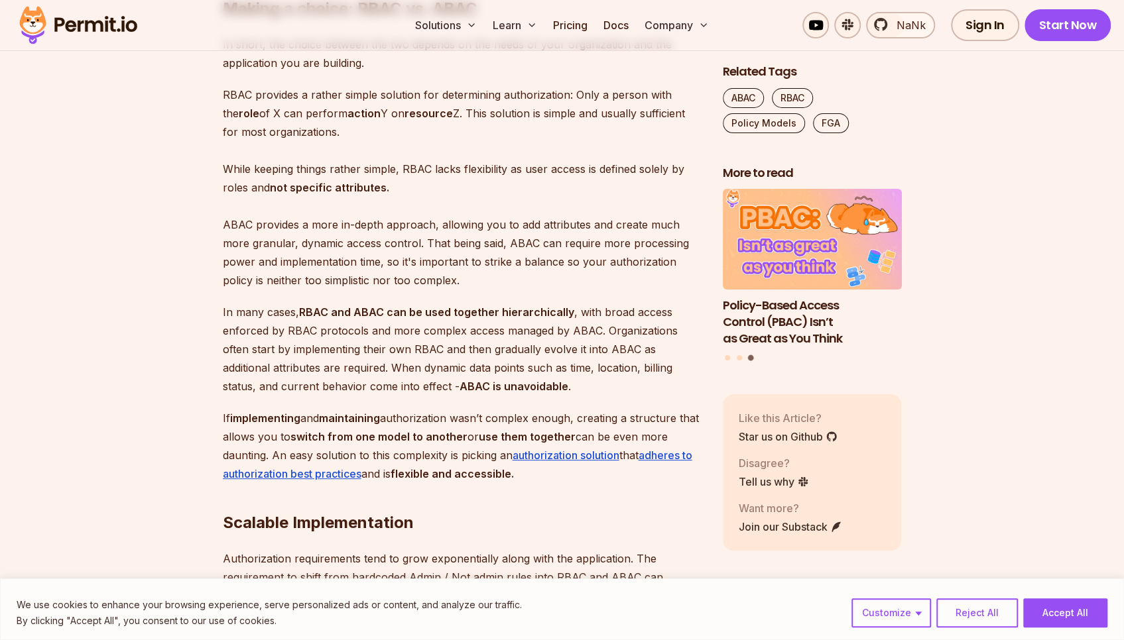
scroll to position [3447, 0]
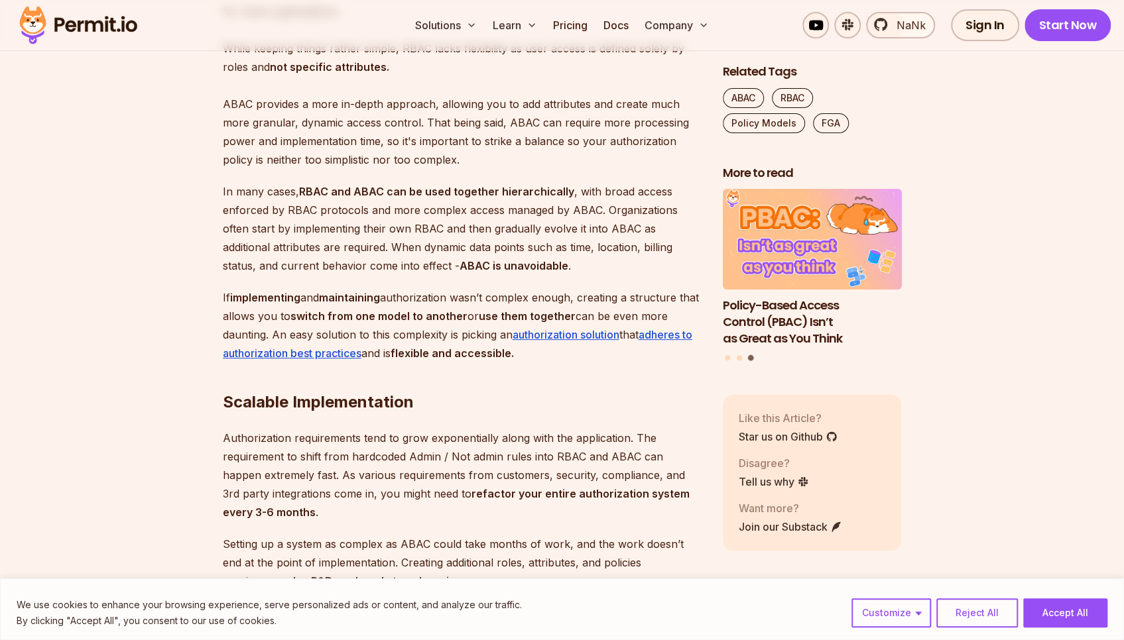
click at [249, 205] on p "In many cases, RBAC and ABAC can be used together hierarchically , with broad a…" at bounding box center [462, 228] width 479 height 93
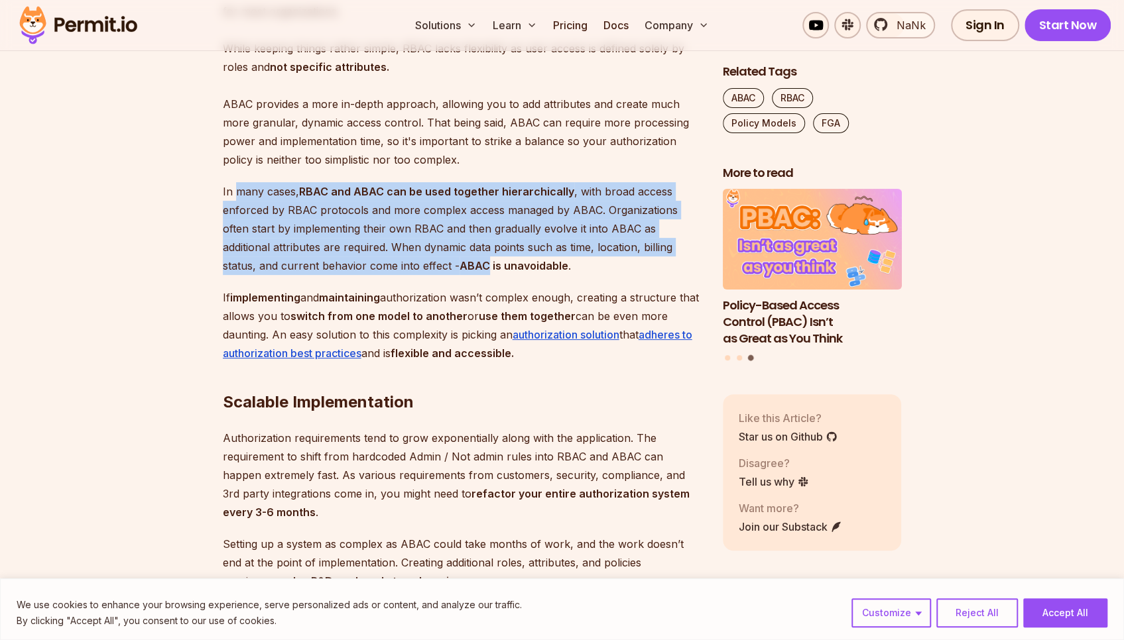
drag, startPoint x: 251, startPoint y: 205, endPoint x: 424, endPoint y: 284, distance: 189.9
click at [424, 275] on p "In many cases, RBAC and ABAC can be used together hierarchically , with broad a…" at bounding box center [462, 228] width 479 height 93
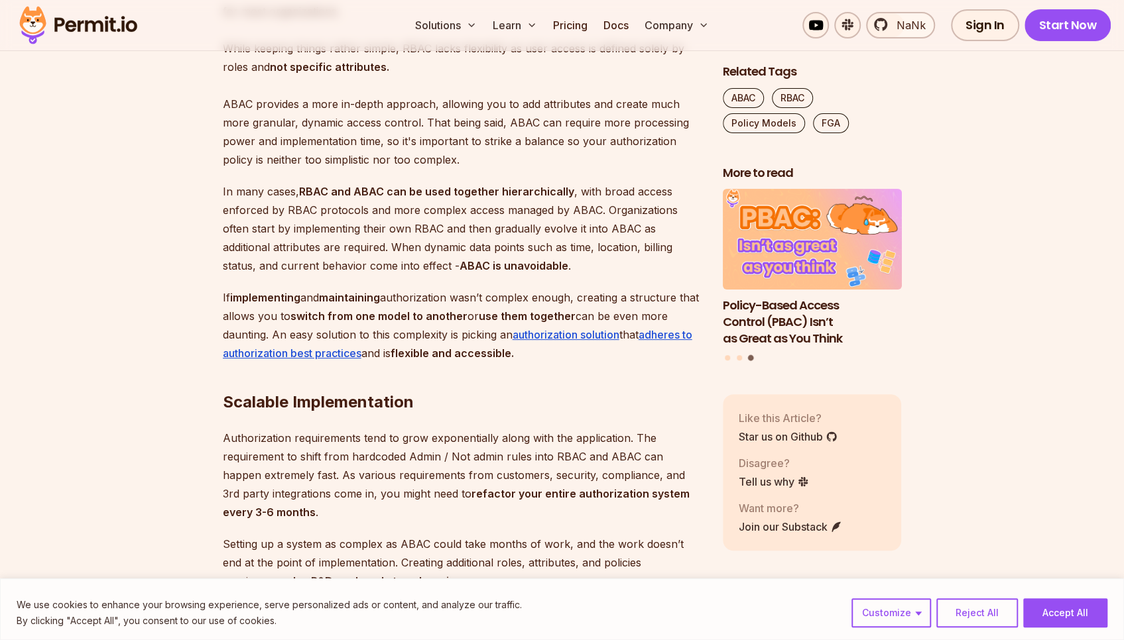
click at [269, 304] on strong "implementing" at bounding box center [265, 297] width 70 height 13
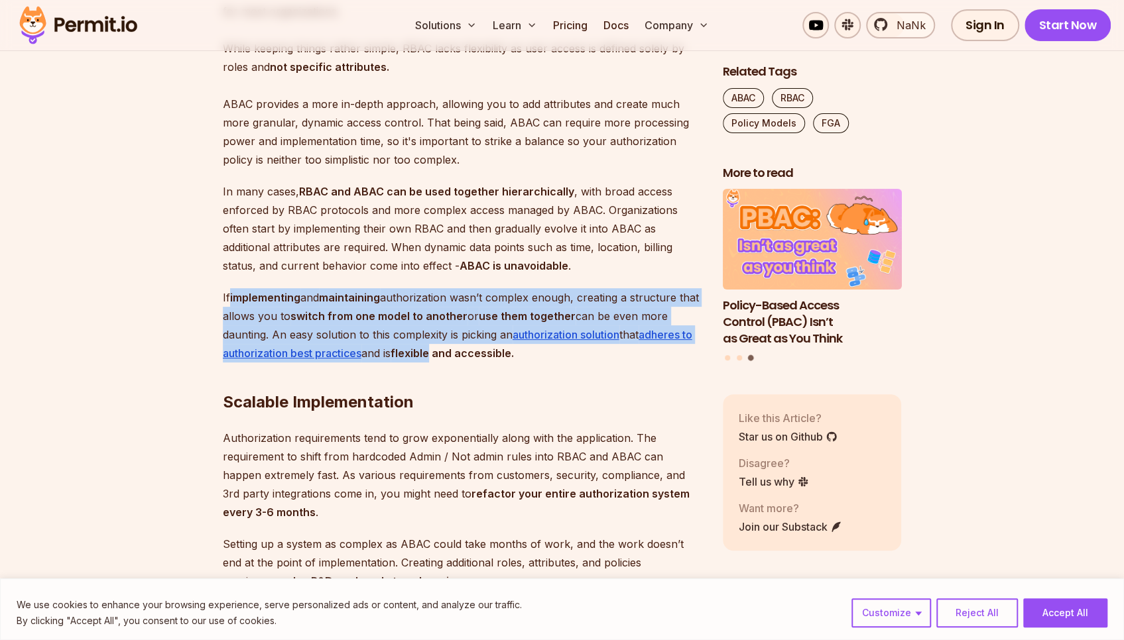
drag, startPoint x: 269, startPoint y: 315, endPoint x: 423, endPoint y: 372, distance: 164.0
click at [423, 363] on p "If implementing and maintaining authorization wasn’t complex enough, creating a…" at bounding box center [462, 325] width 479 height 74
click at [424, 306] on p "If implementing and maintaining authorization wasn’t complex enough, creating a…" at bounding box center [462, 325] width 479 height 74
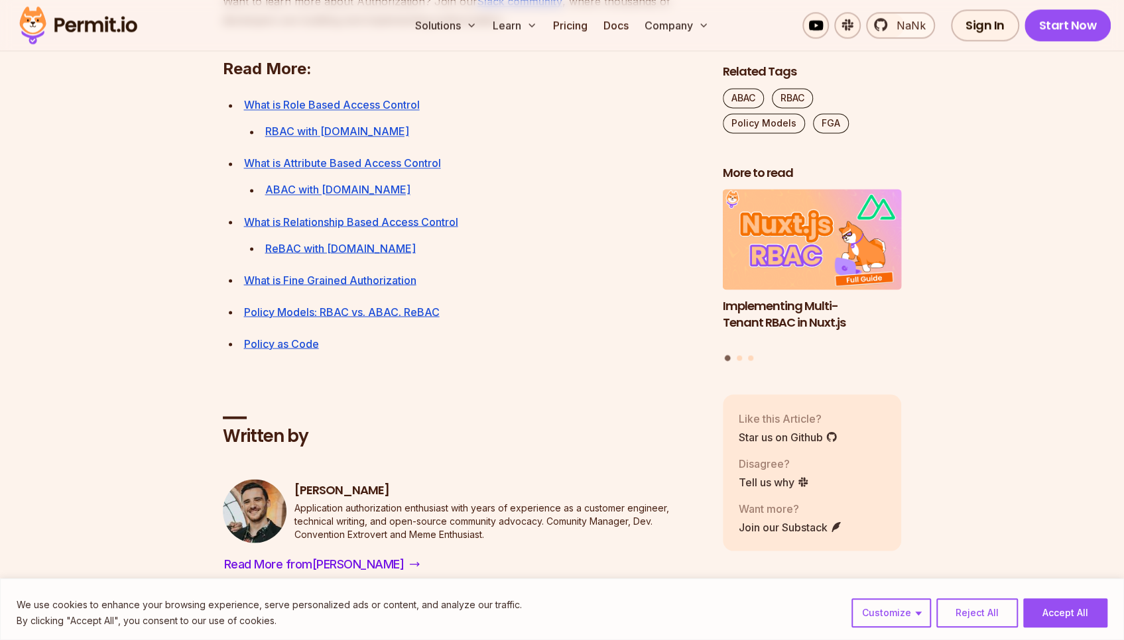
scroll to position [5038, 0]
